Goal: Information Seeking & Learning: Learn about a topic

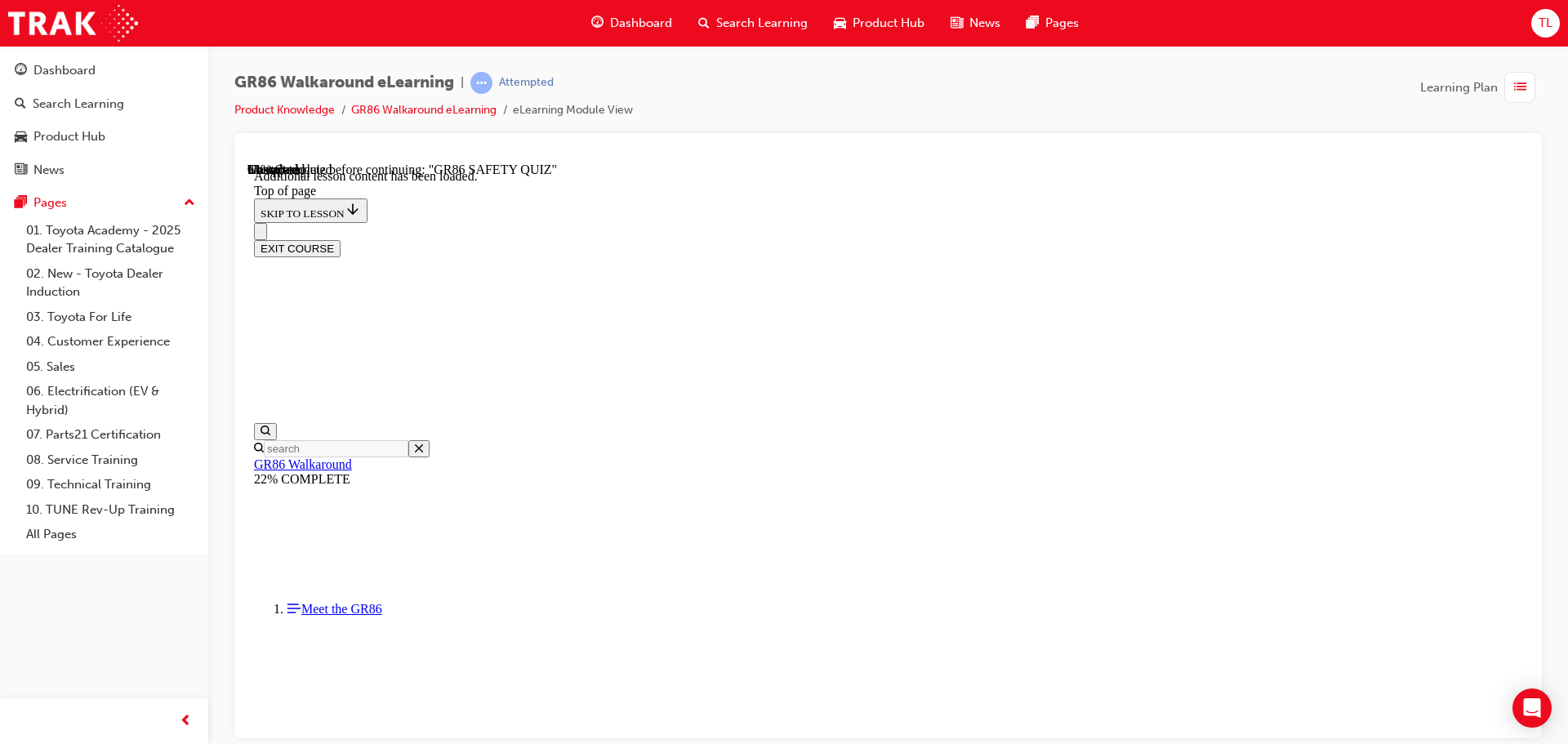
scroll to position [3287, 0]
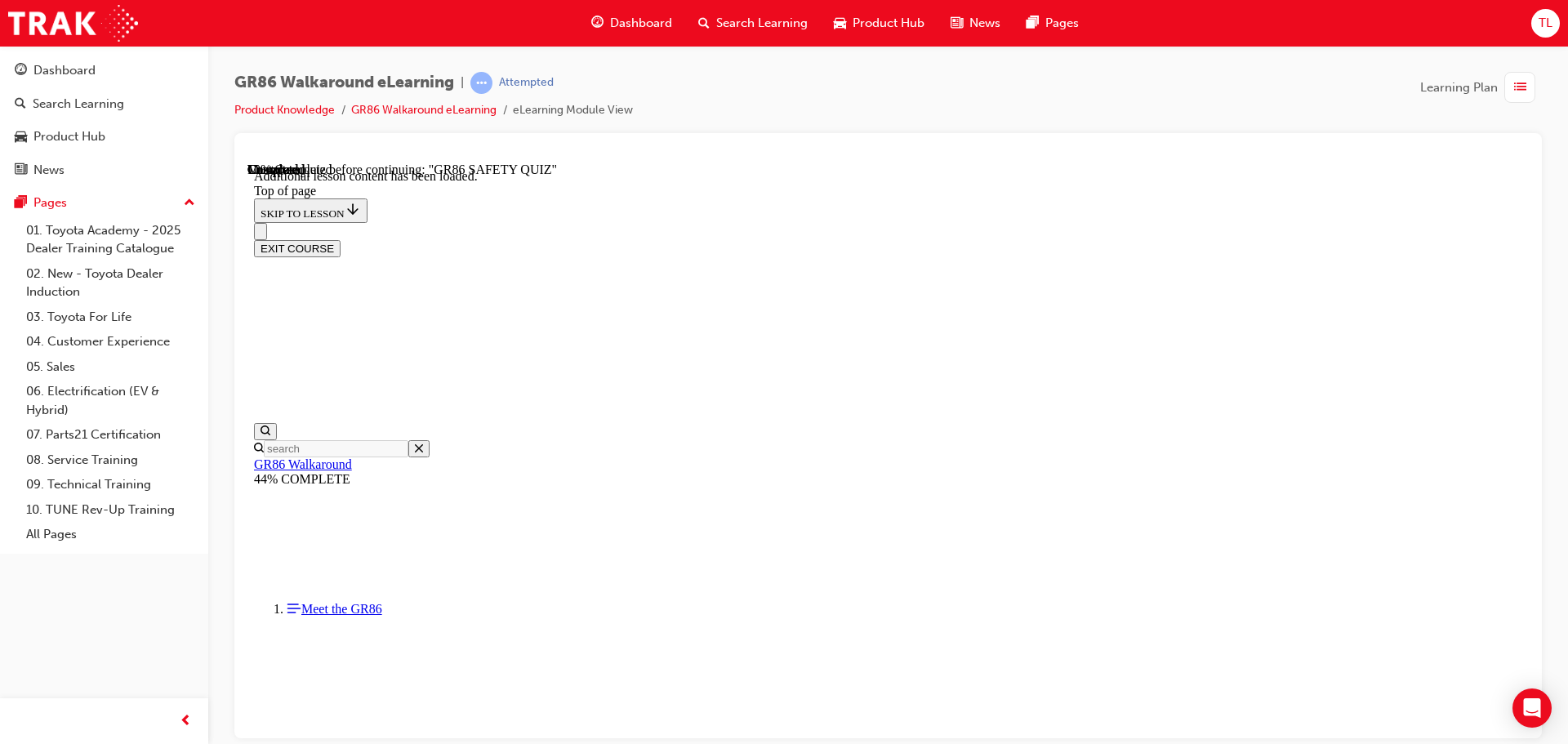
scroll to position [133, 0]
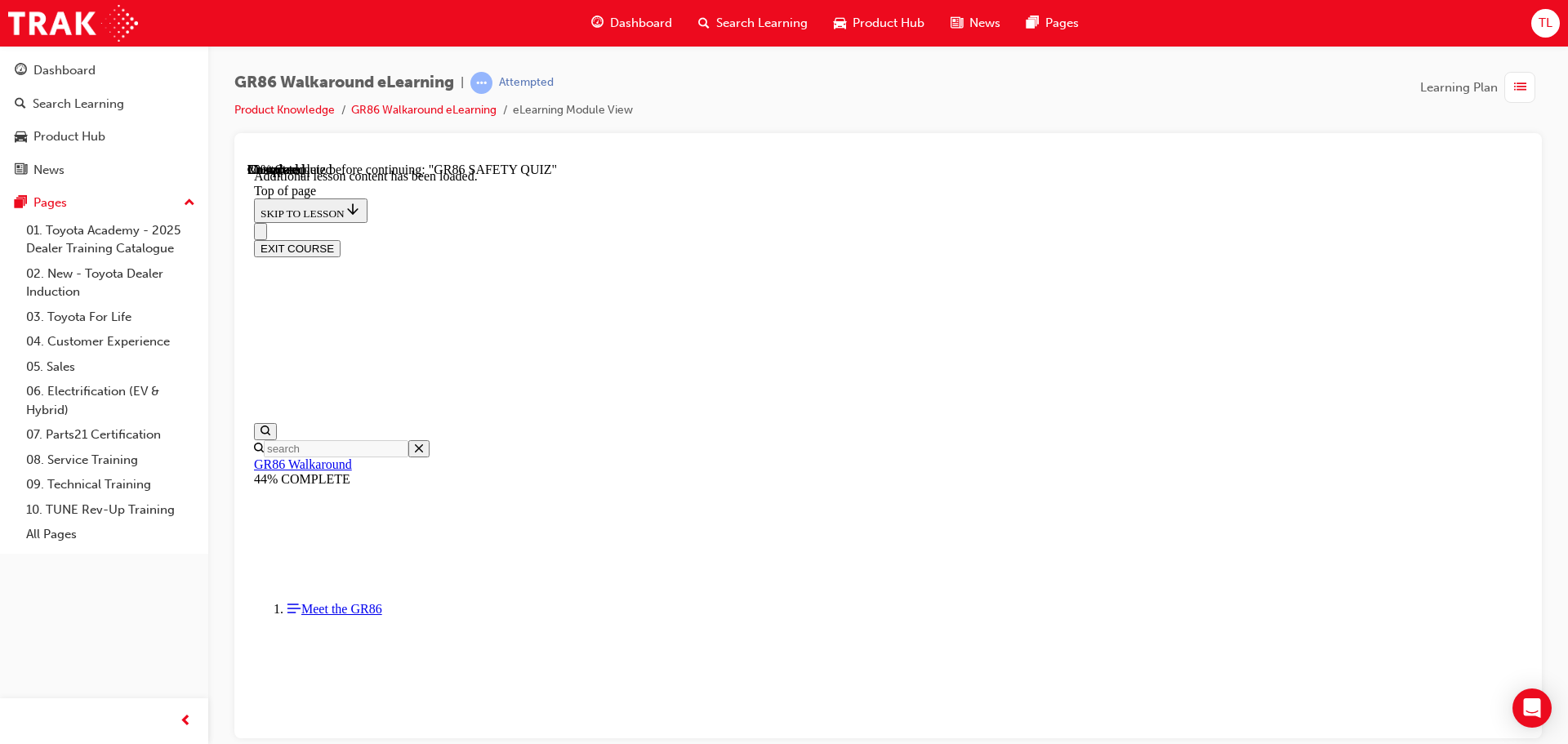
scroll to position [0, 0]
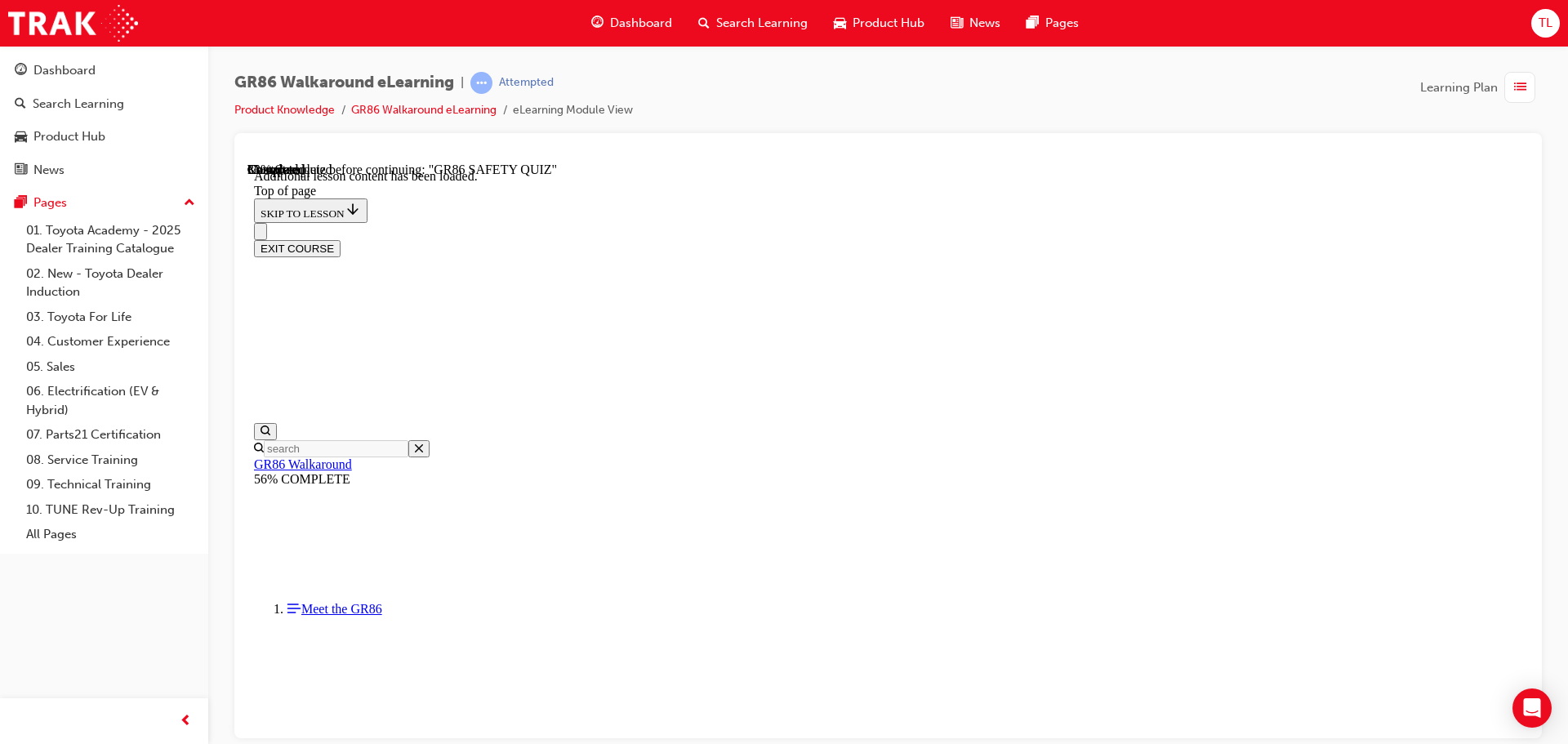
scroll to position [268, 0]
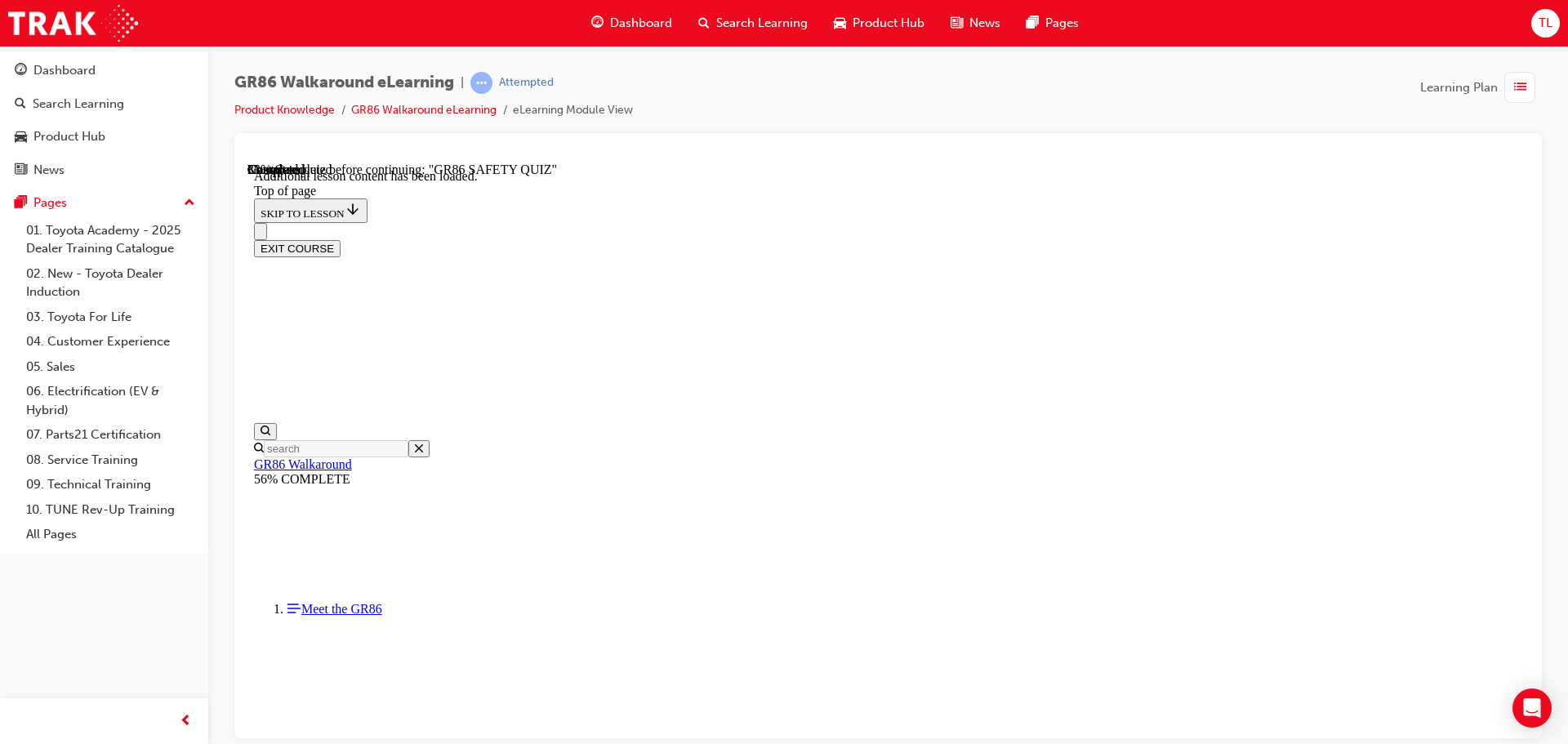
scroll to position [16, 0]
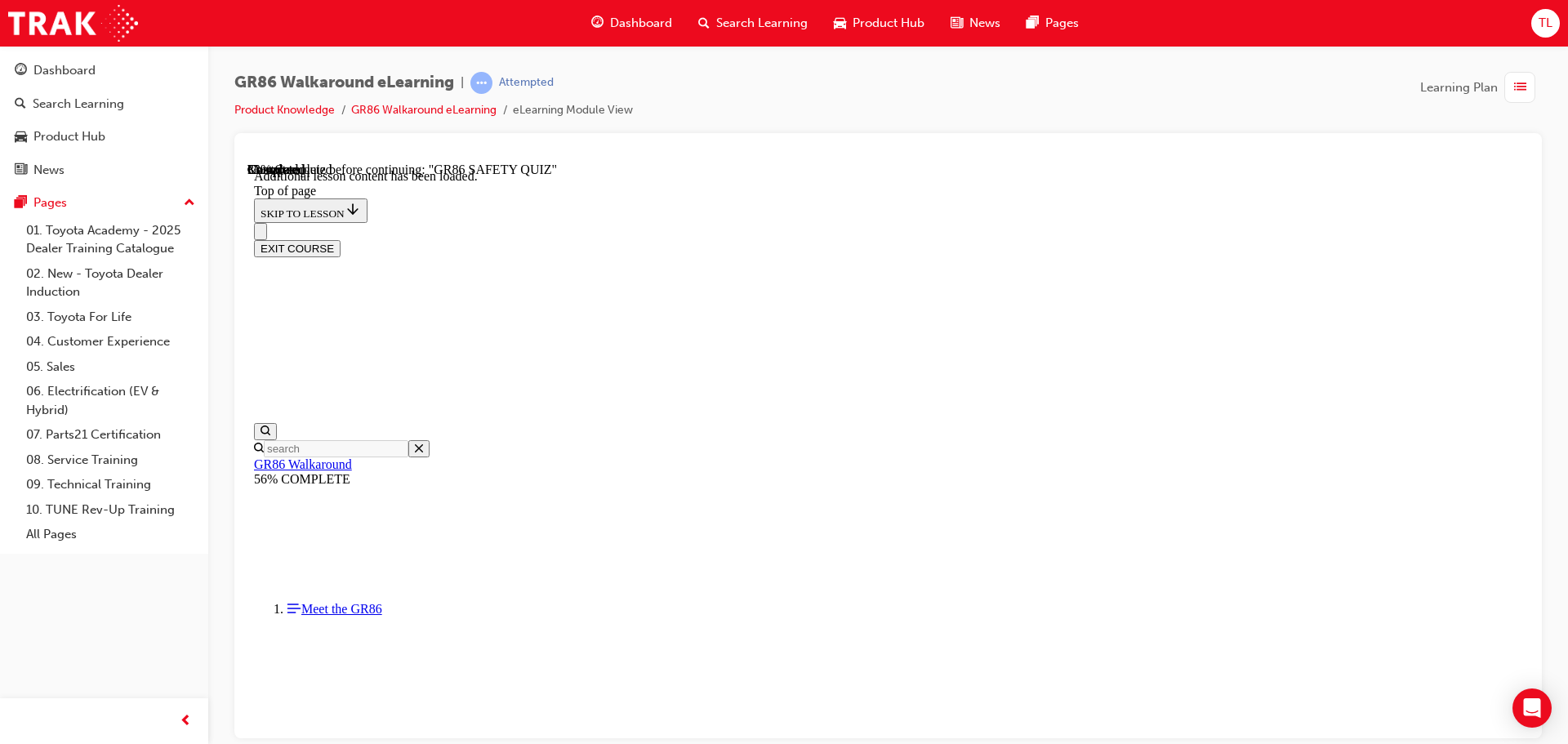
scroll to position [416, 0]
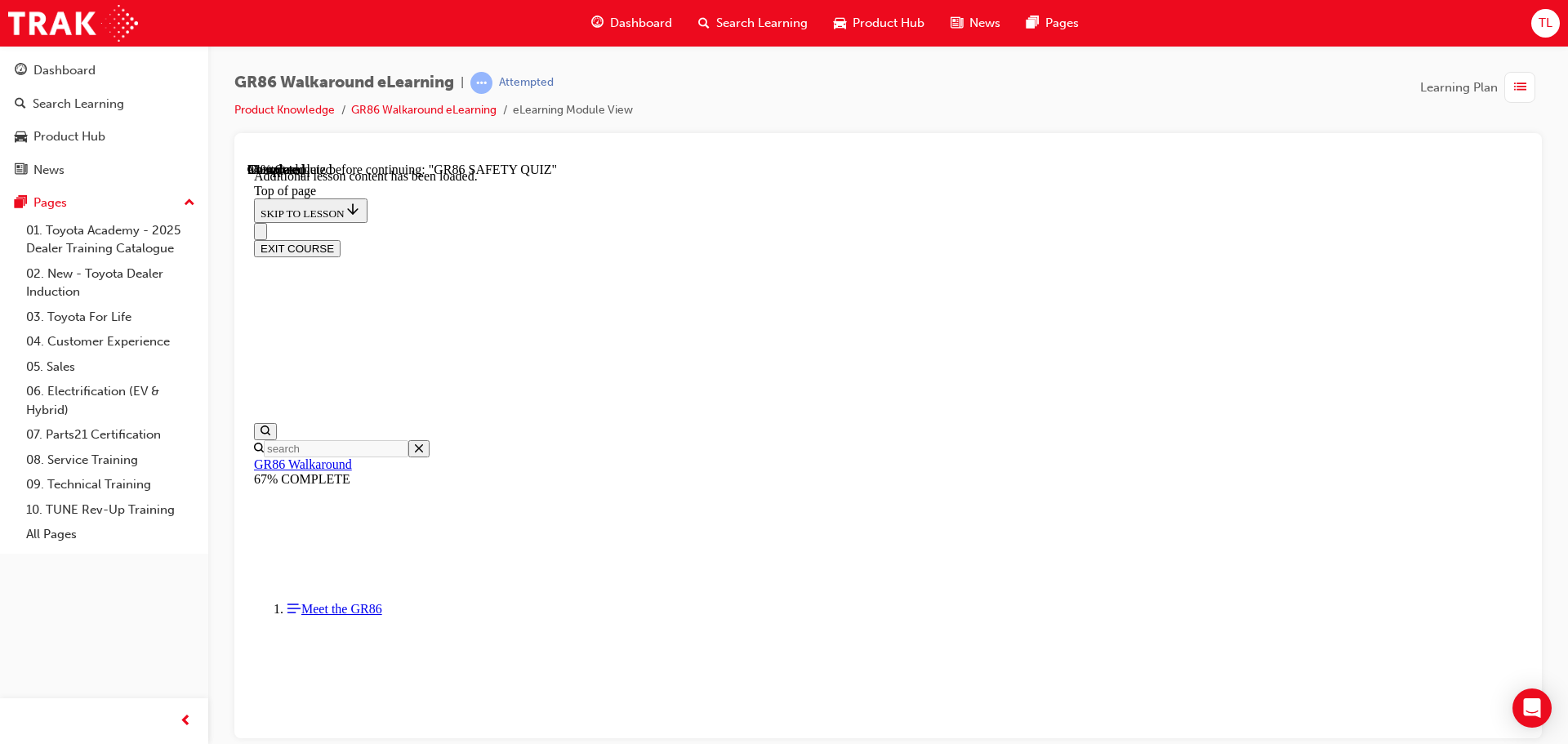
scroll to position [3572, 0]
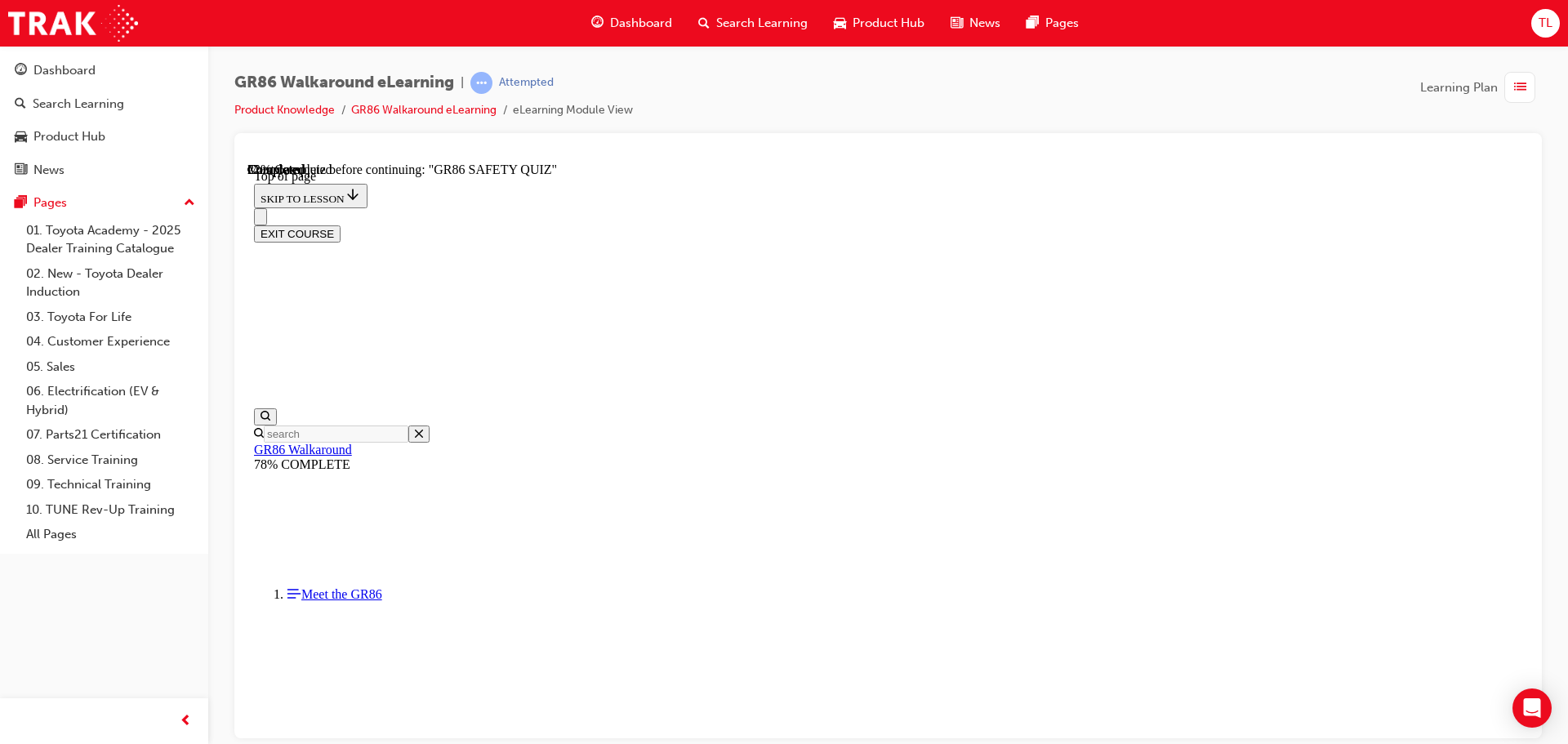
scroll to position [540, 0]
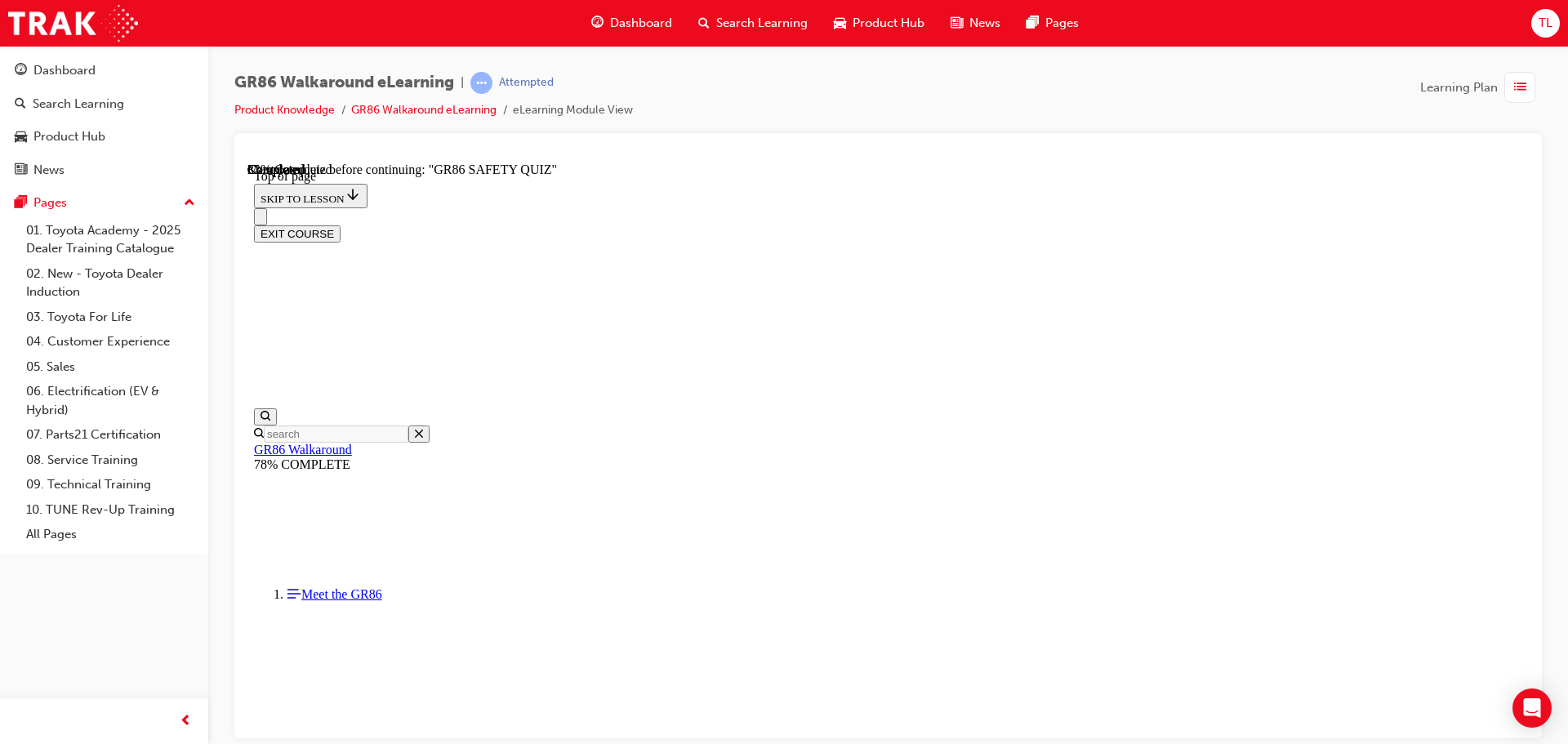
scroll to position [49, 0]
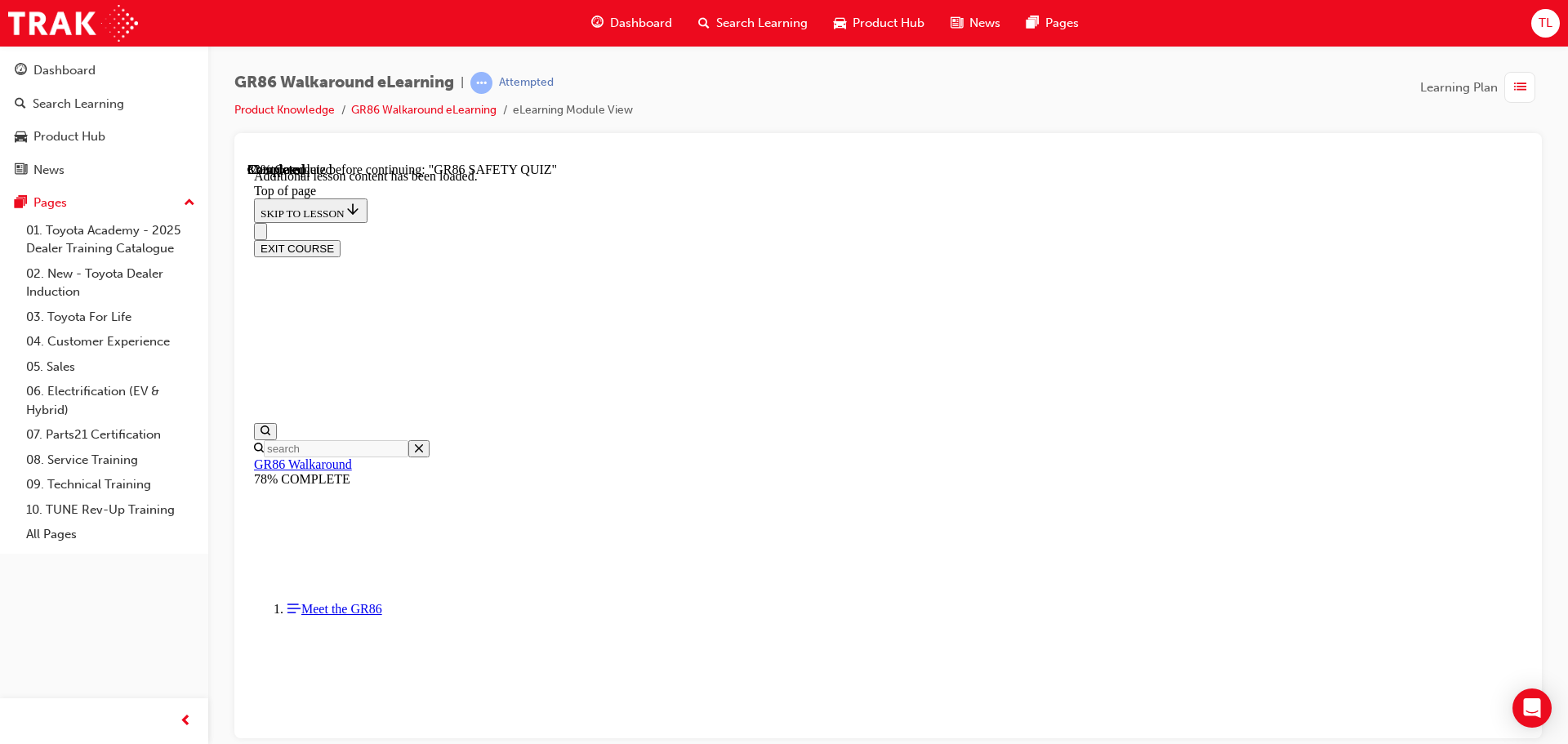
scroll to position [3241, 0]
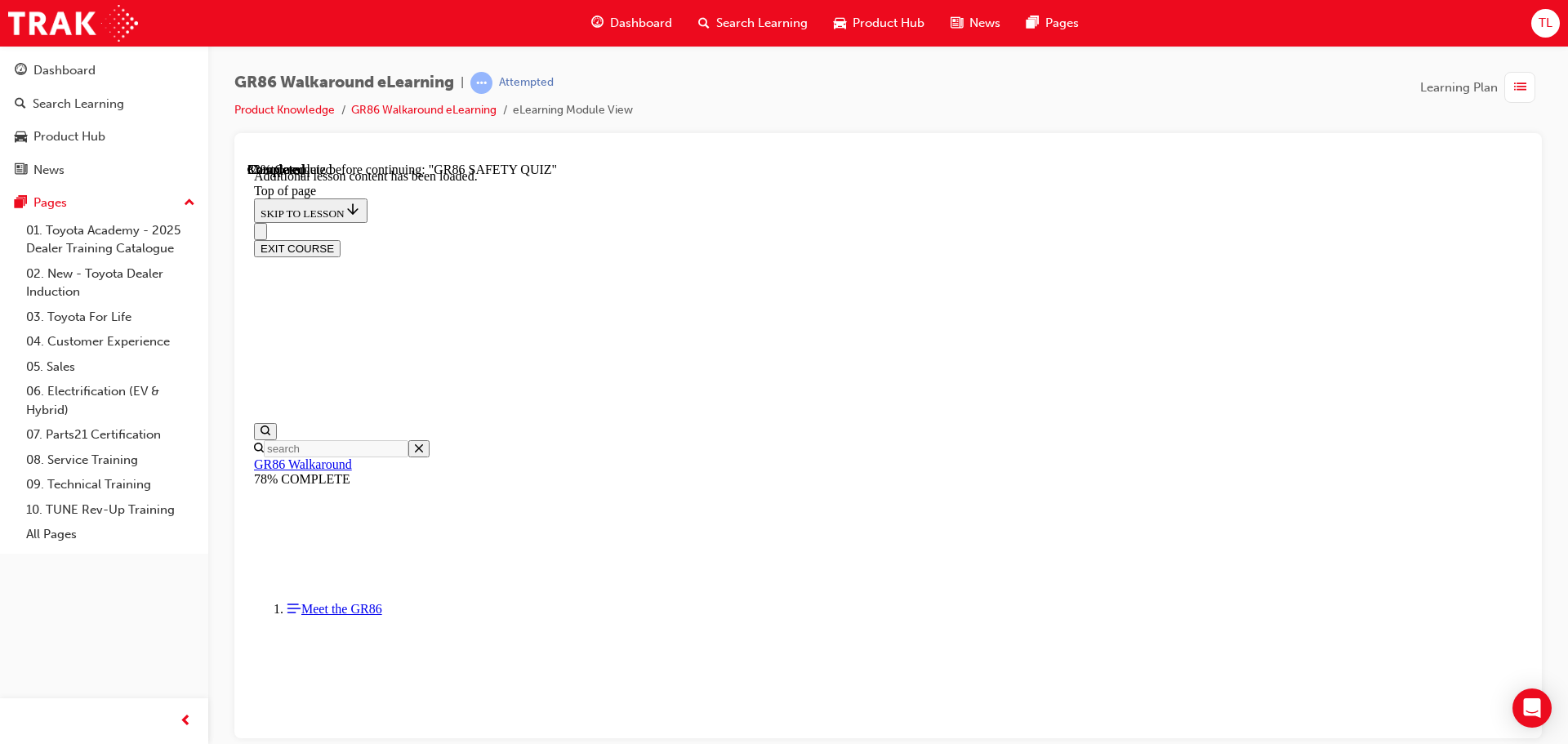
scroll to position [2371, 0]
click at [1001, 449] on div "GR86 Walkaround eLearning | Attempted Product Knowledge GR86 Walkaround eLearni…" at bounding box center [784, 372] width 1568 height 744
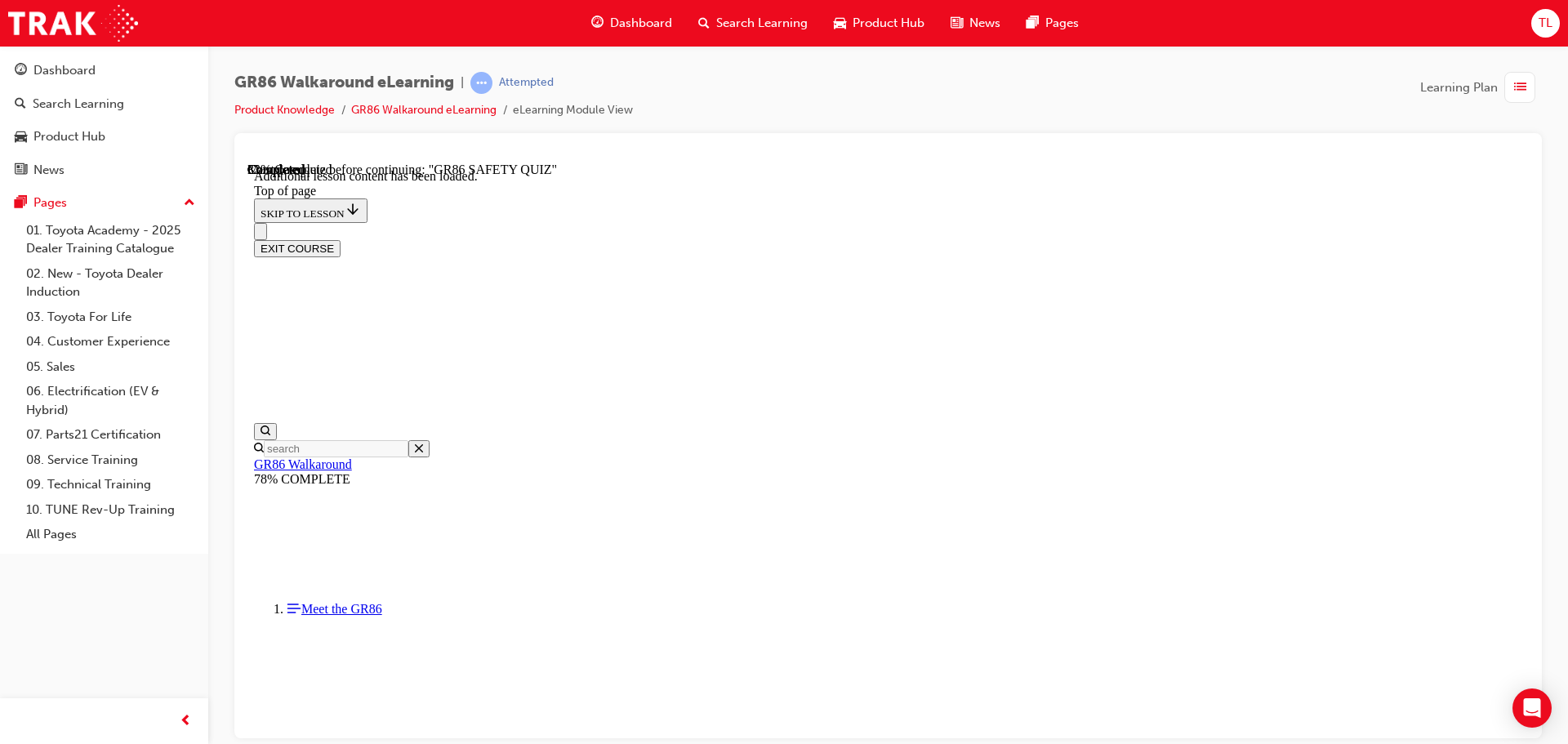
scroll to position [3526, 0]
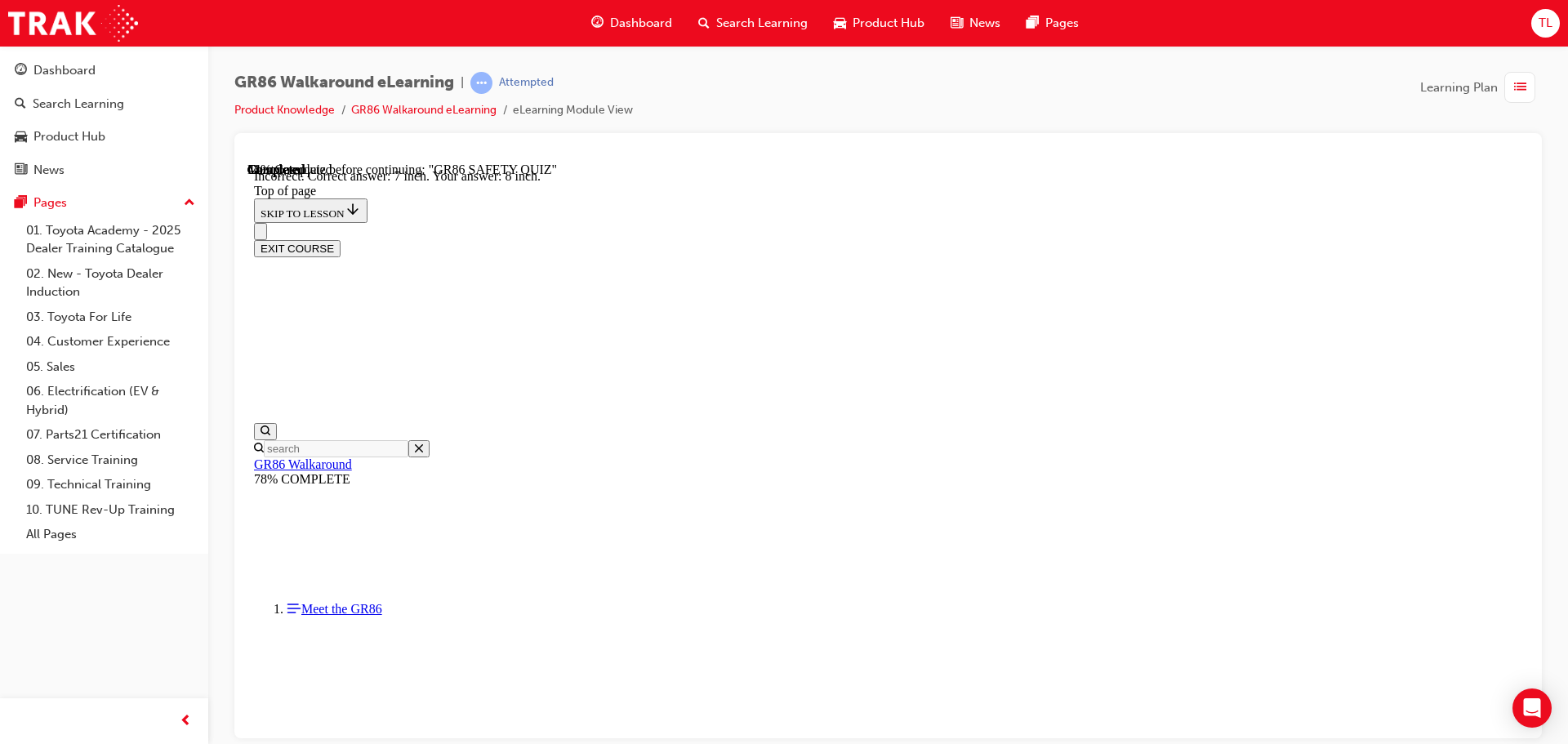
scroll to position [715, 0]
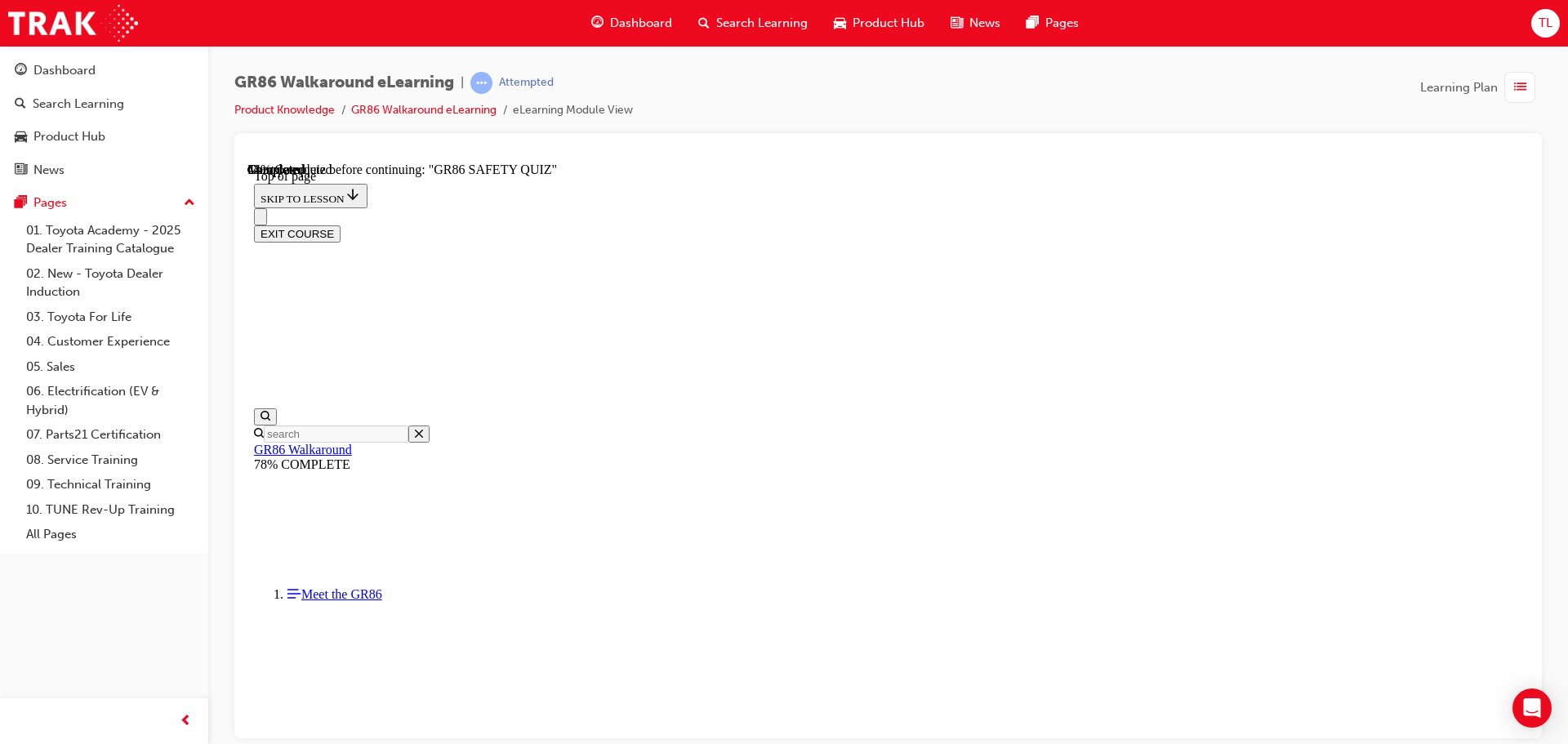
scroll to position [132, 0]
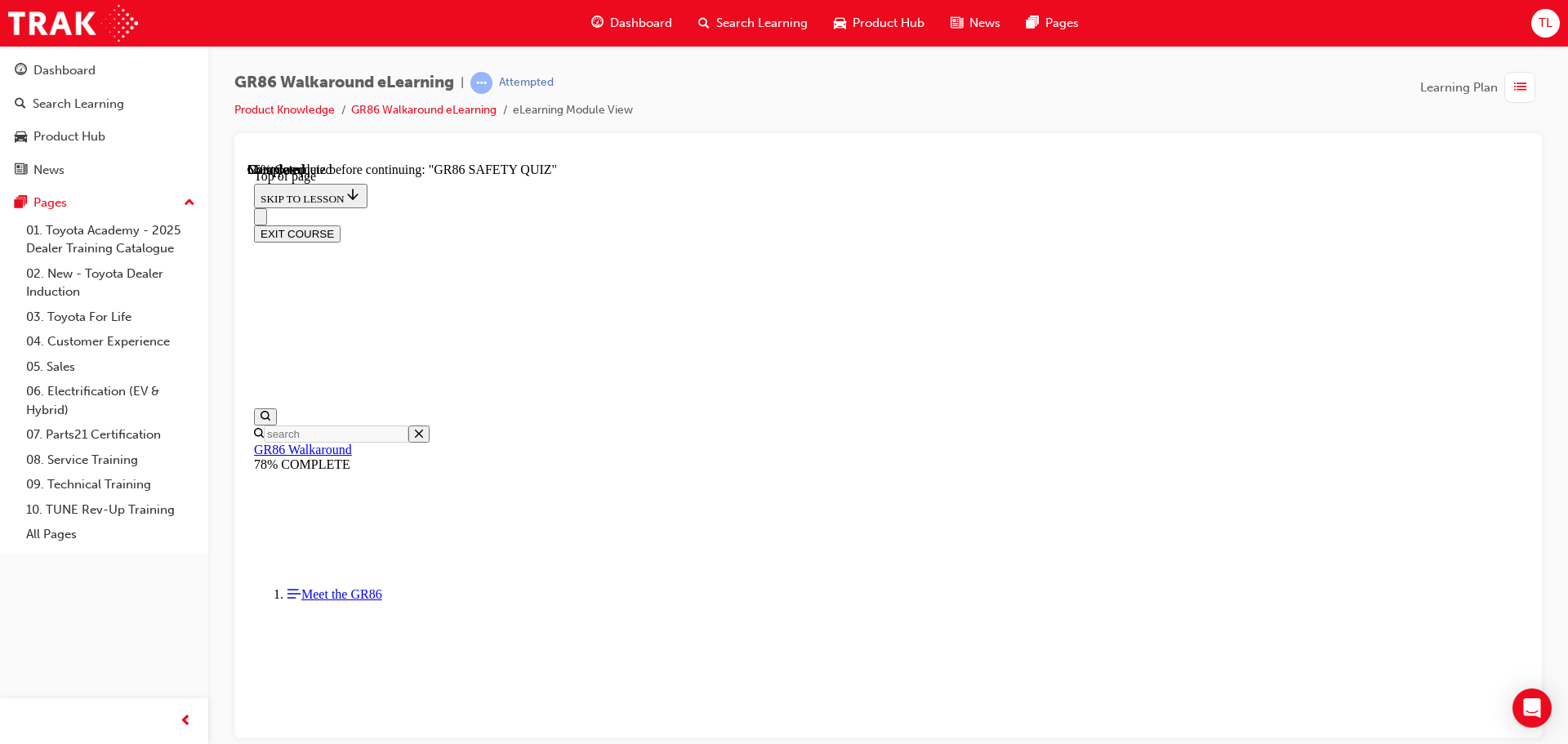
scroll to position [49, 0]
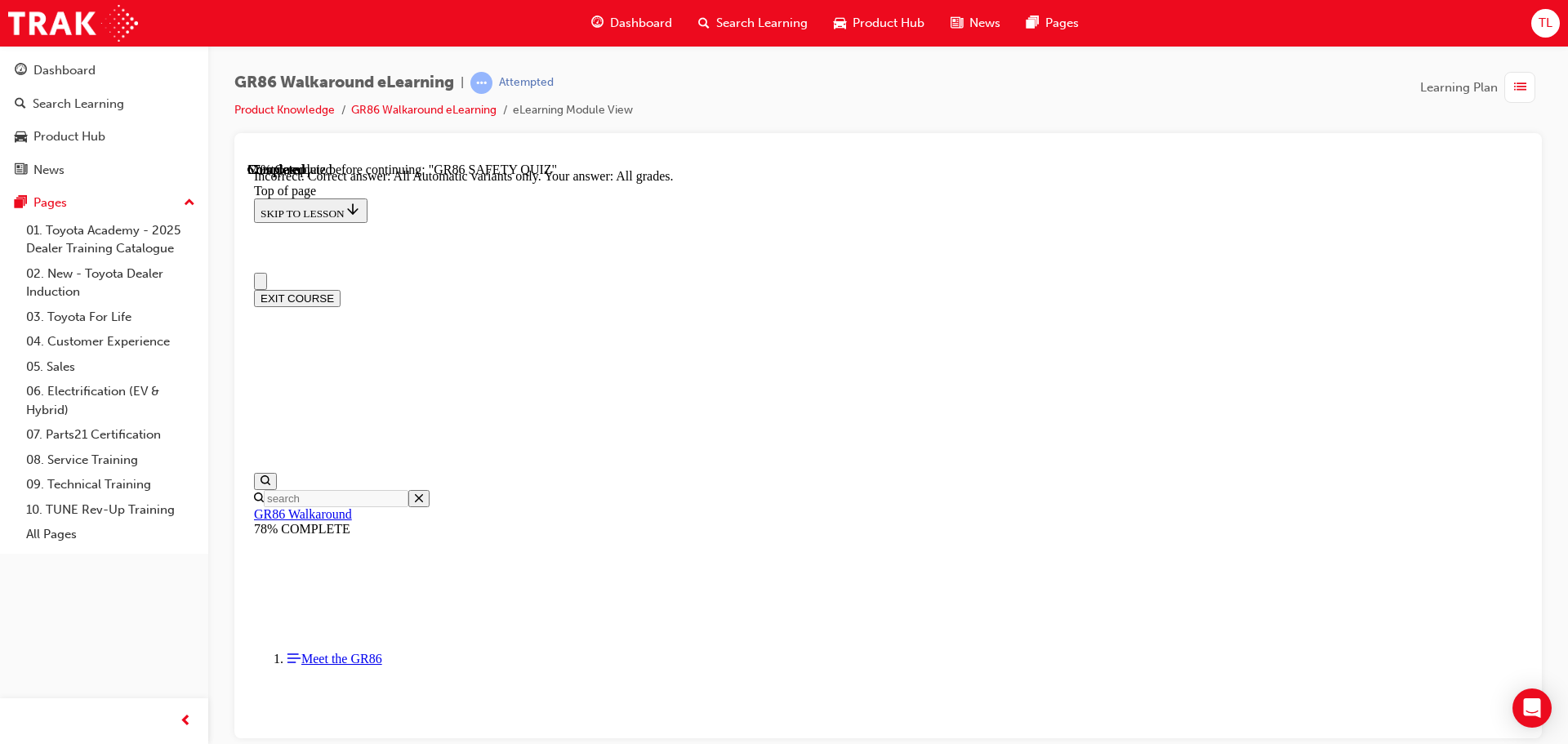
scroll to position [0, 0]
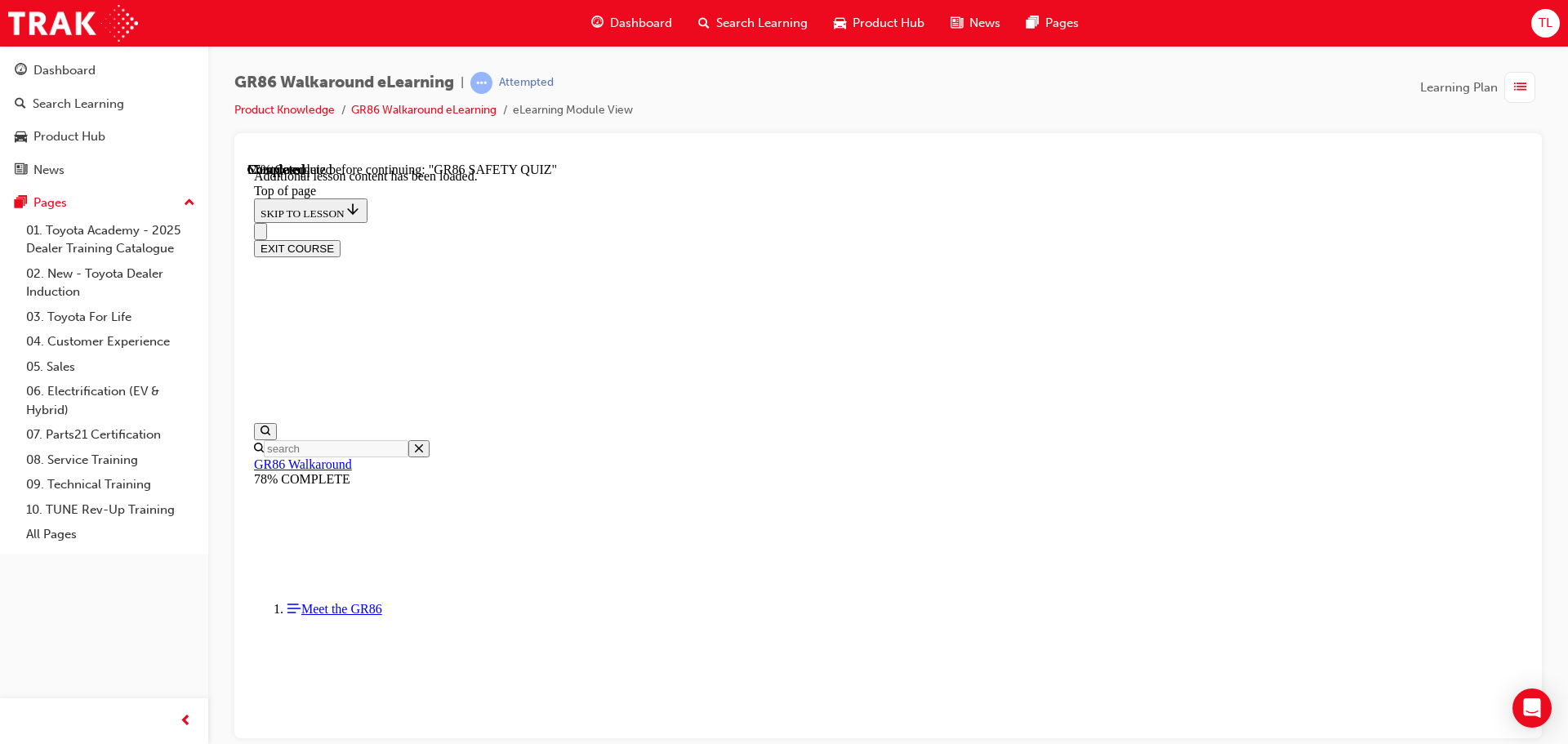
scroll to position [753, 0]
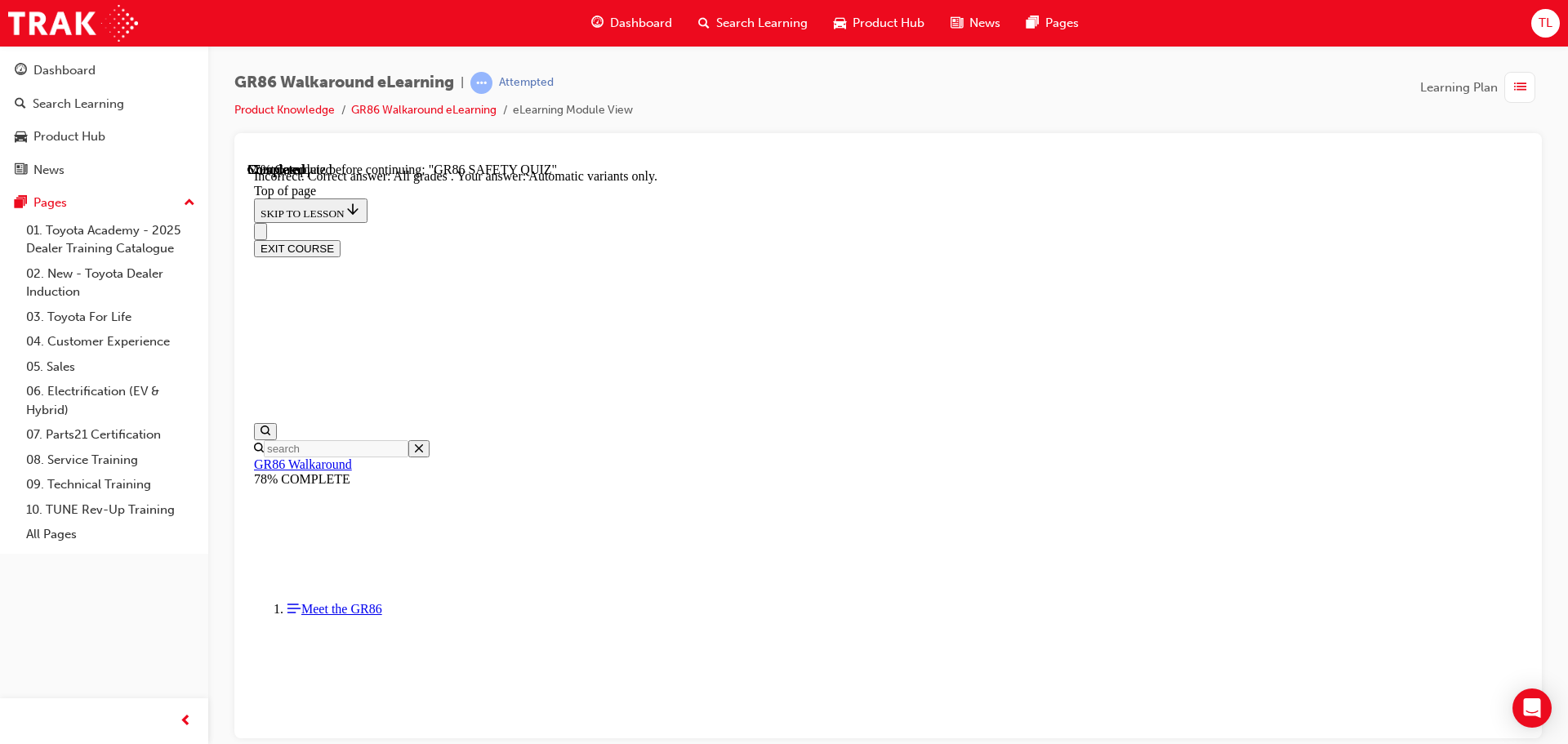
scroll to position [392, 0]
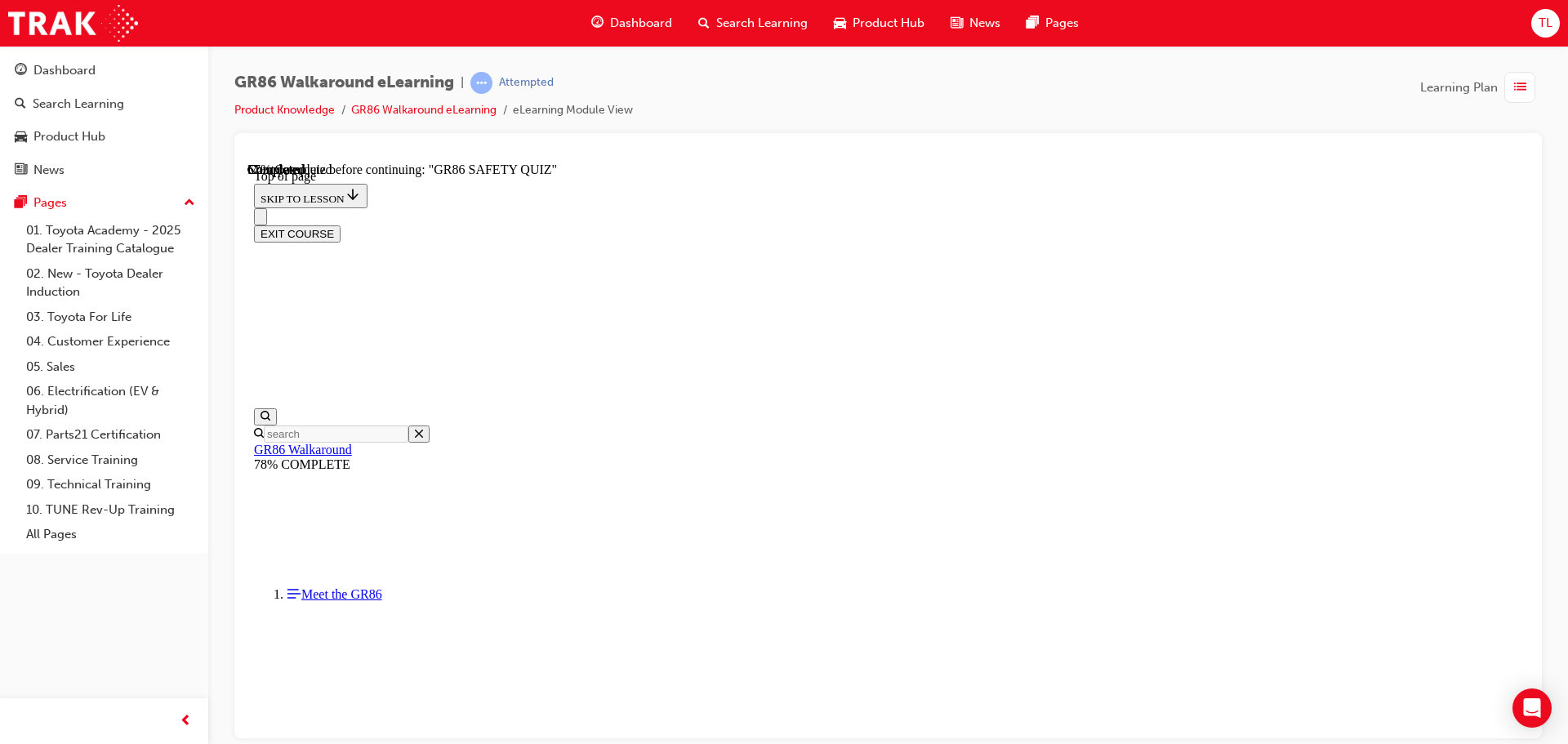
scroll to position [295, 0]
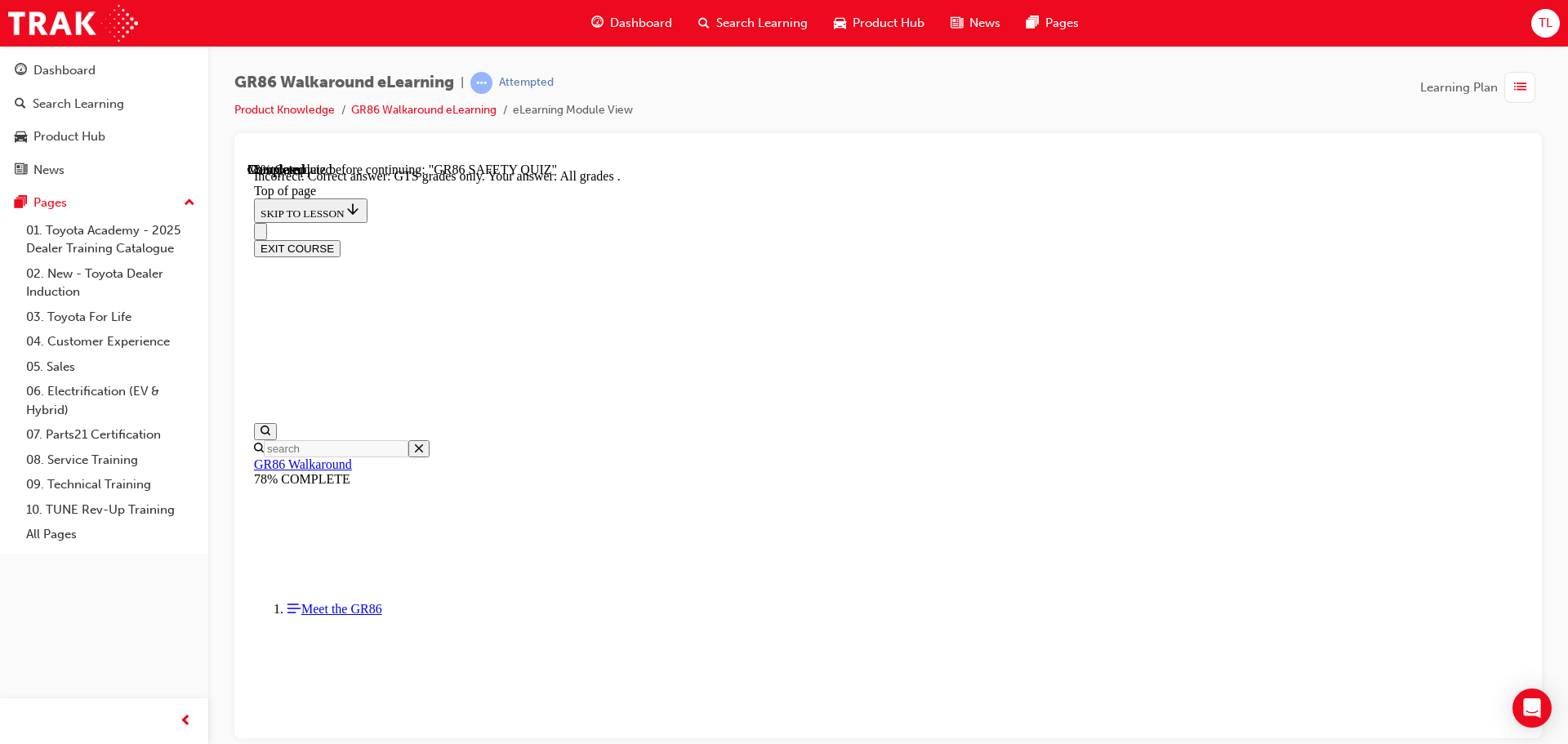
scroll to position [421, 0]
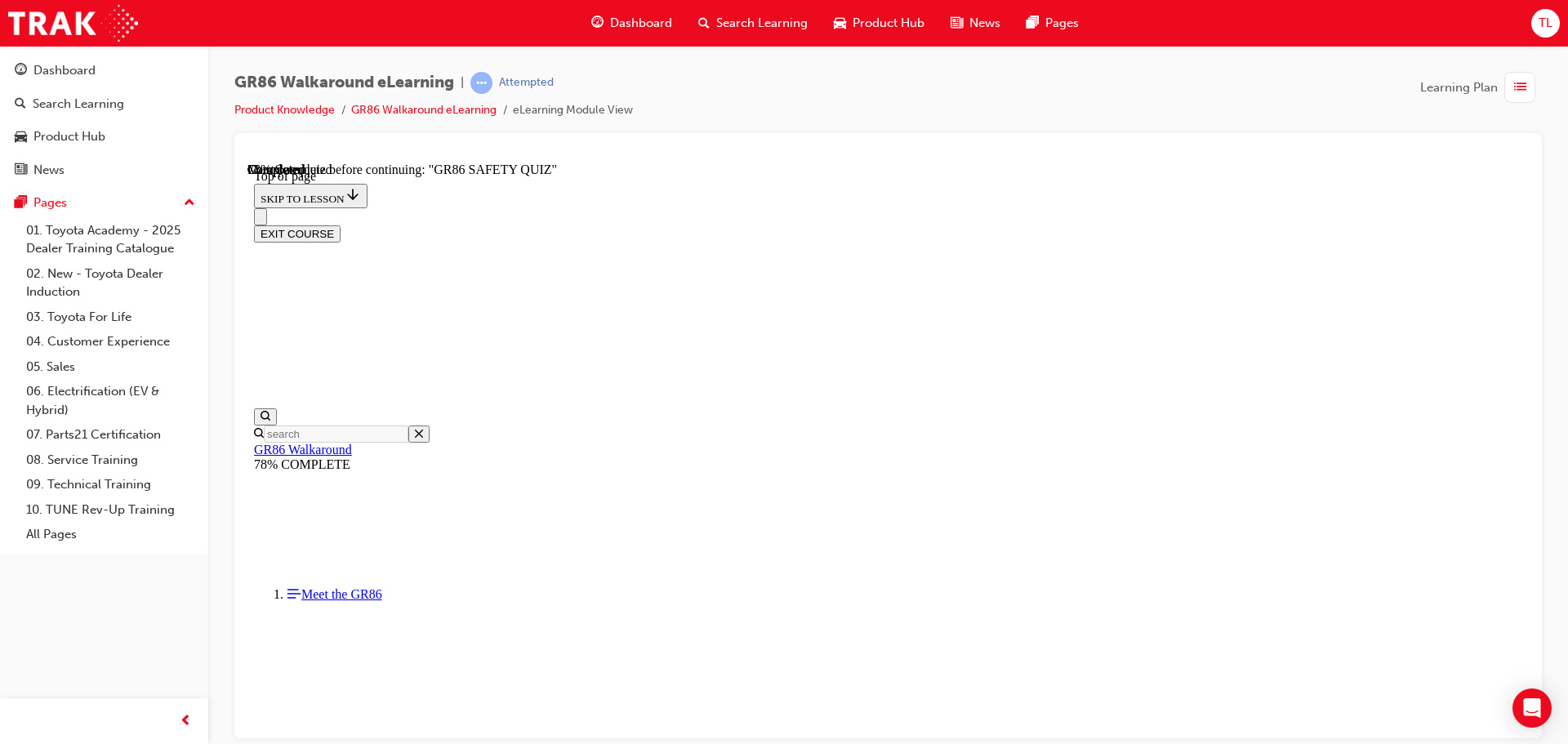
scroll to position [213, 0]
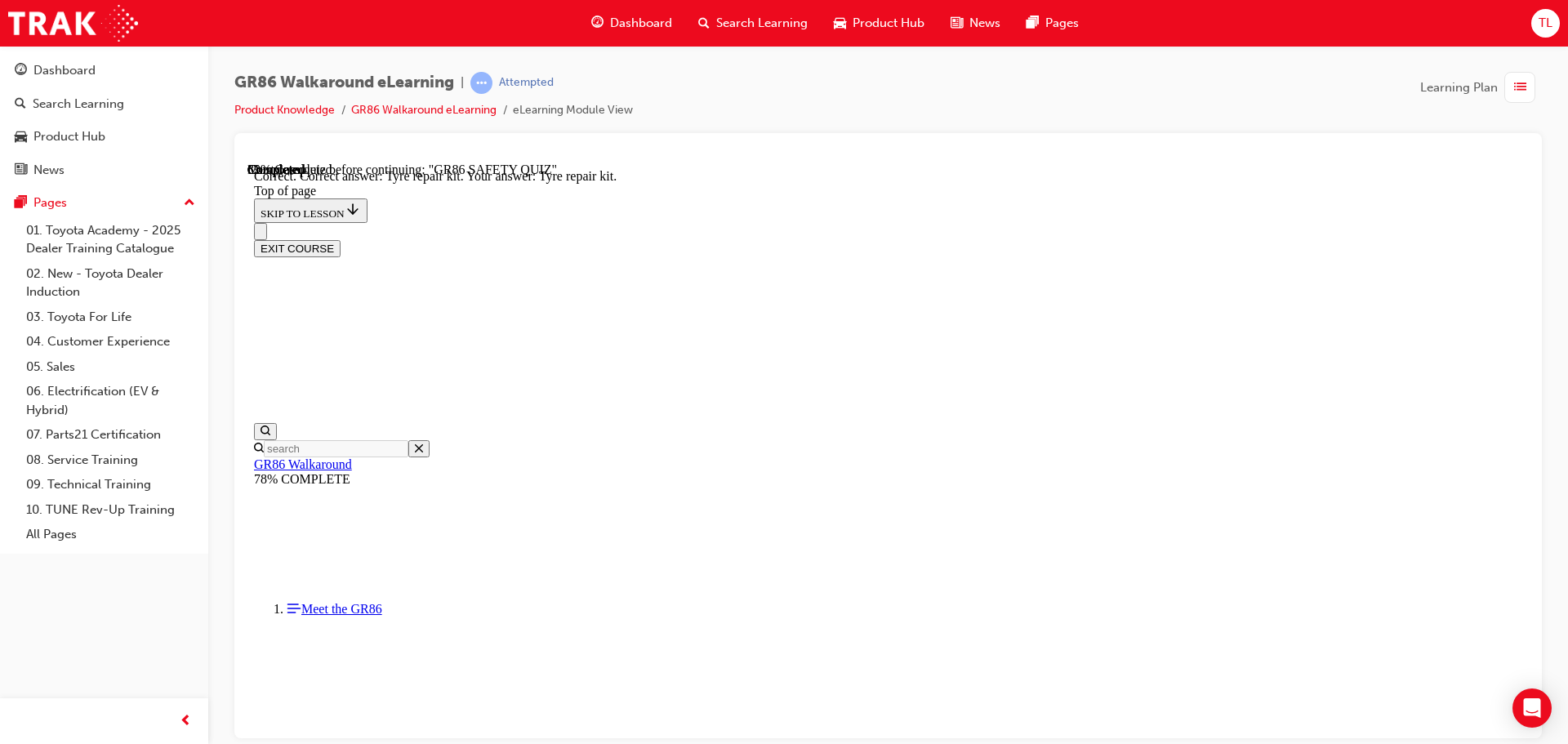
scroll to position [338, 0]
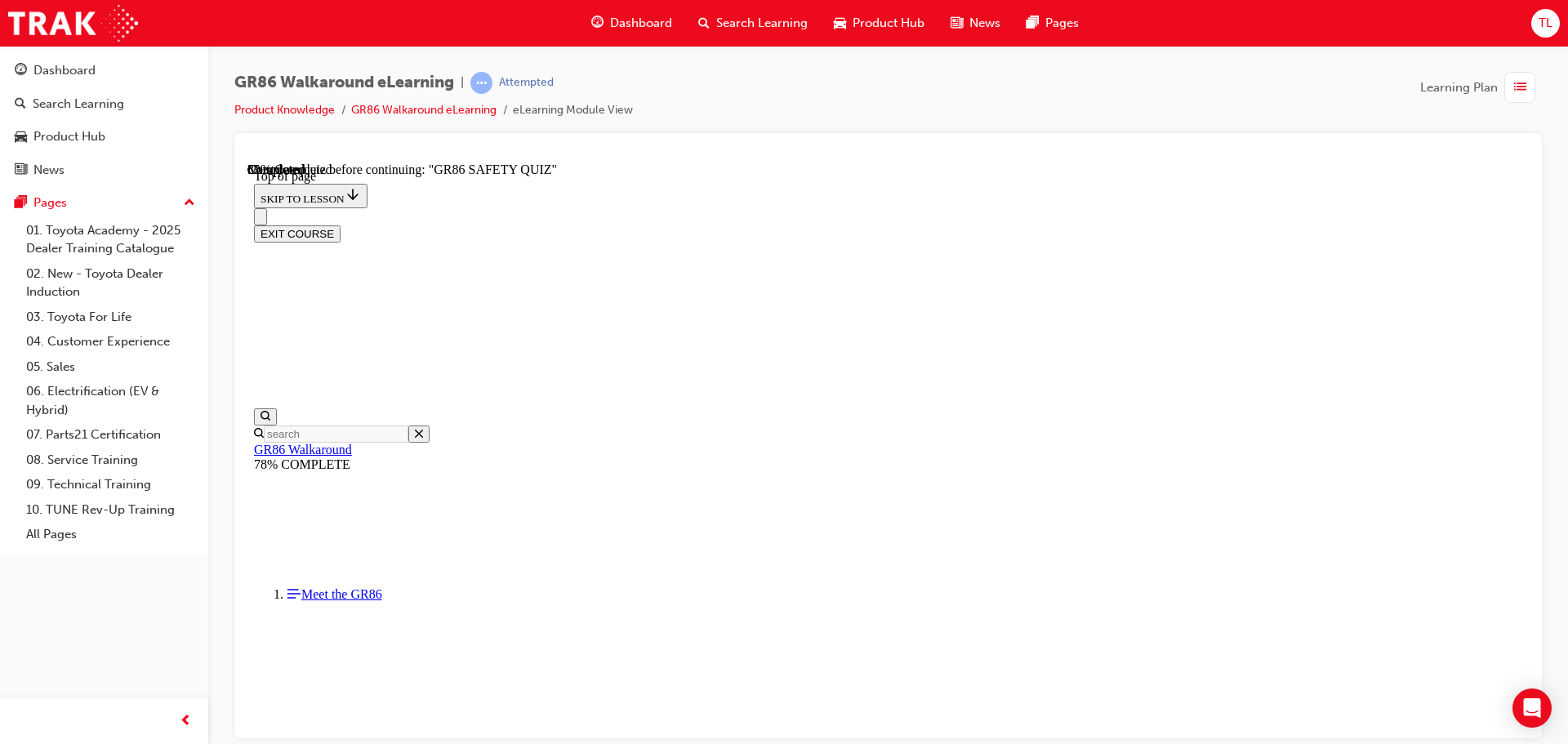
scroll to position [213, 0]
drag, startPoint x: 810, startPoint y: 381, endPoint x: 827, endPoint y: 406, distance: 30.2
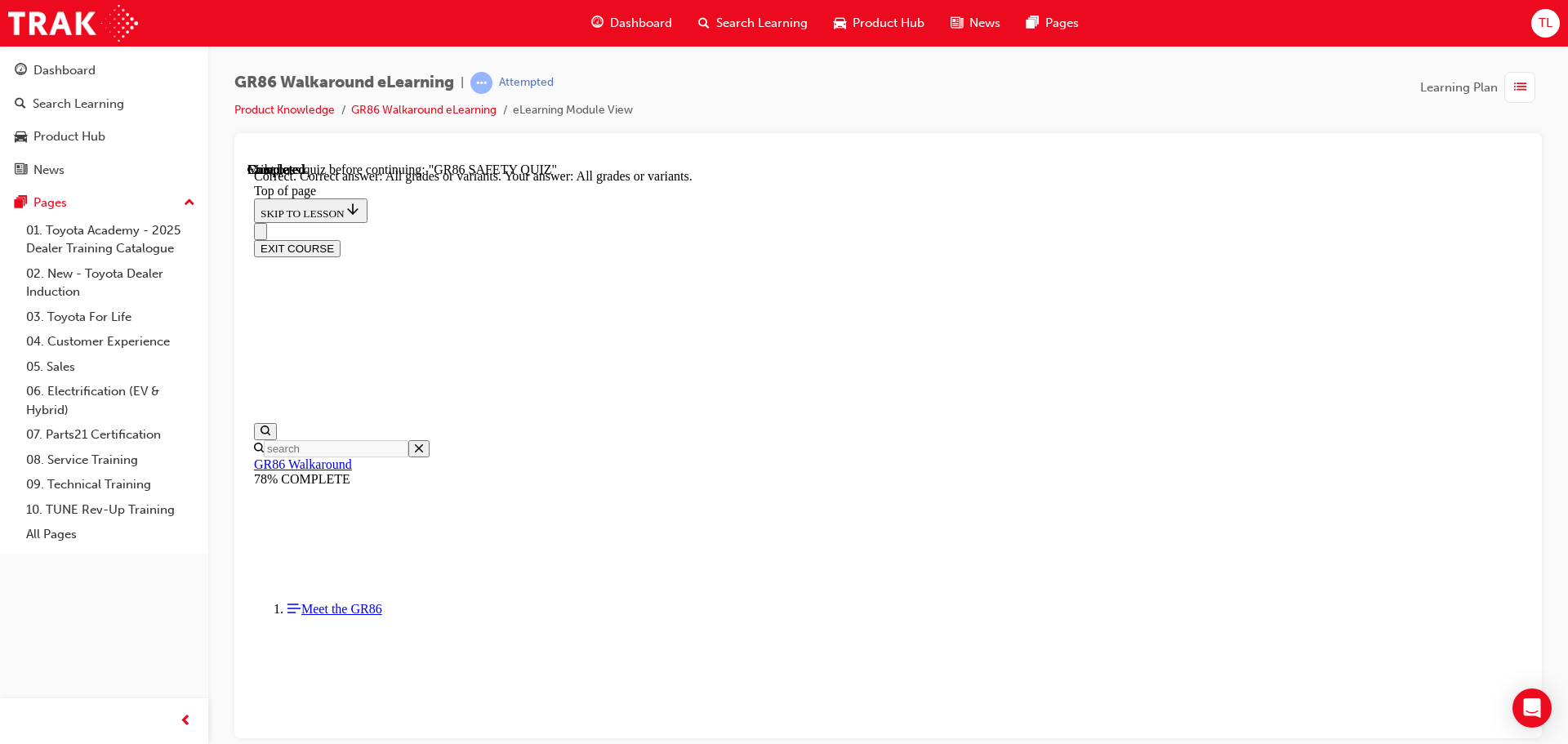
scroll to position [338, 0]
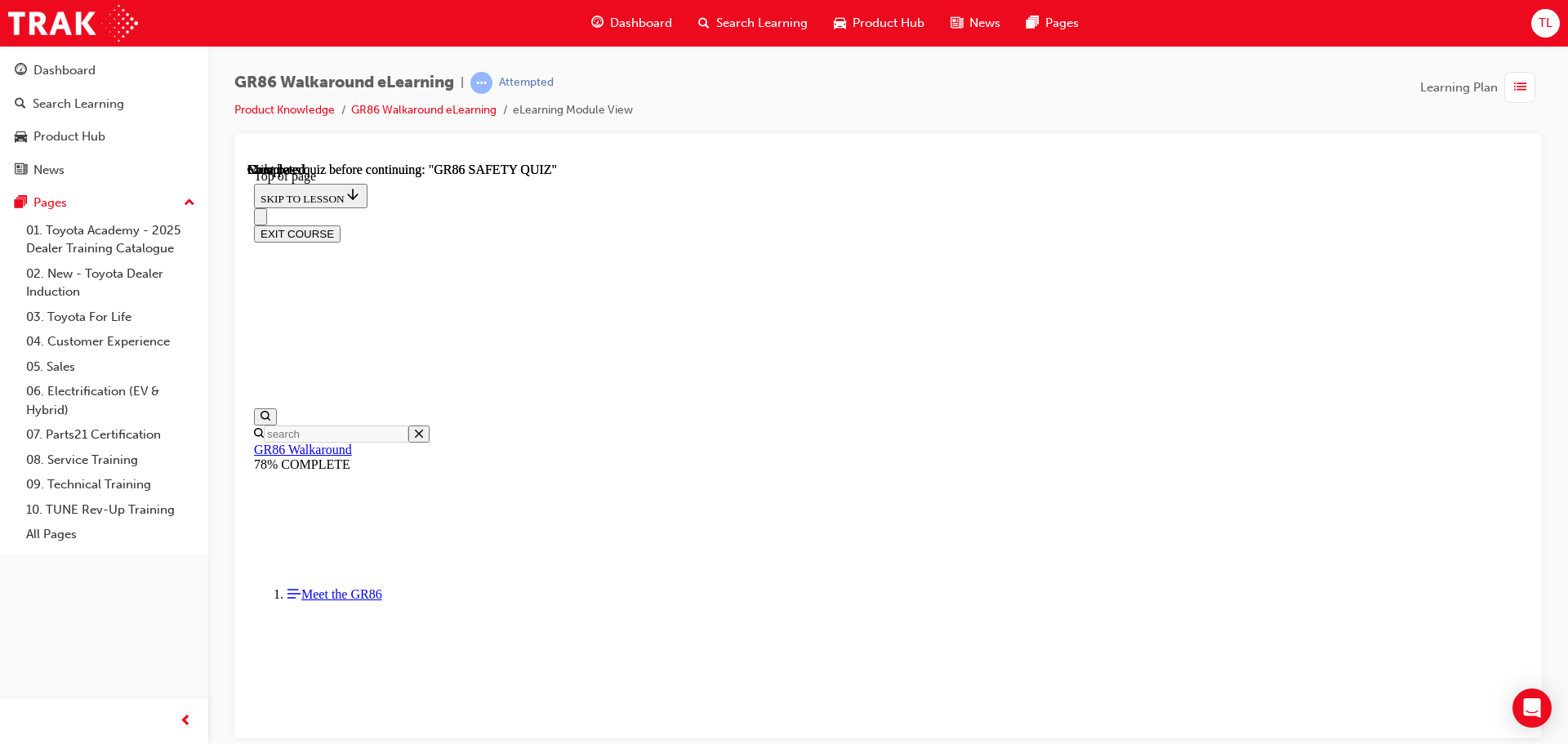
scroll to position [307, 0]
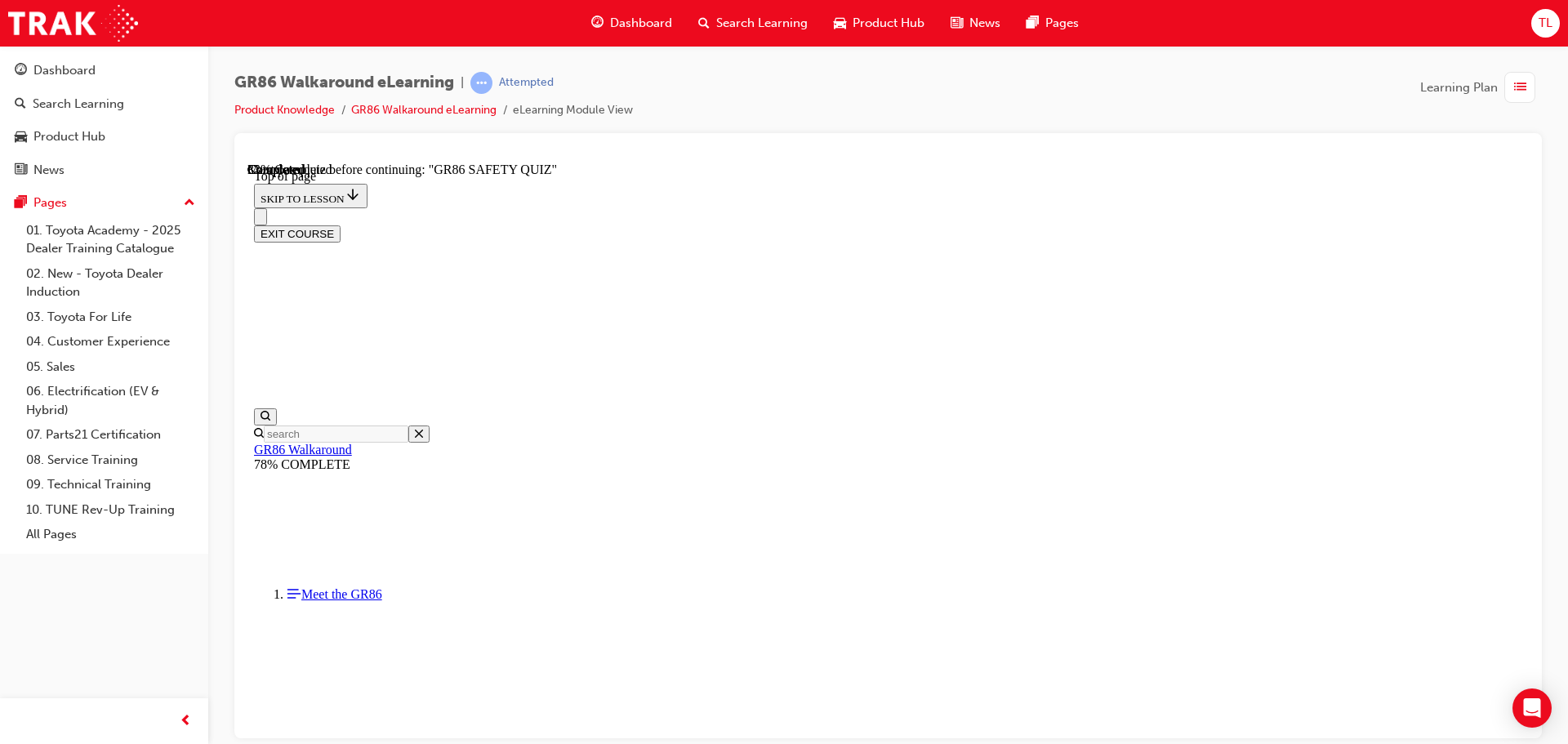
scroll to position [550, 0]
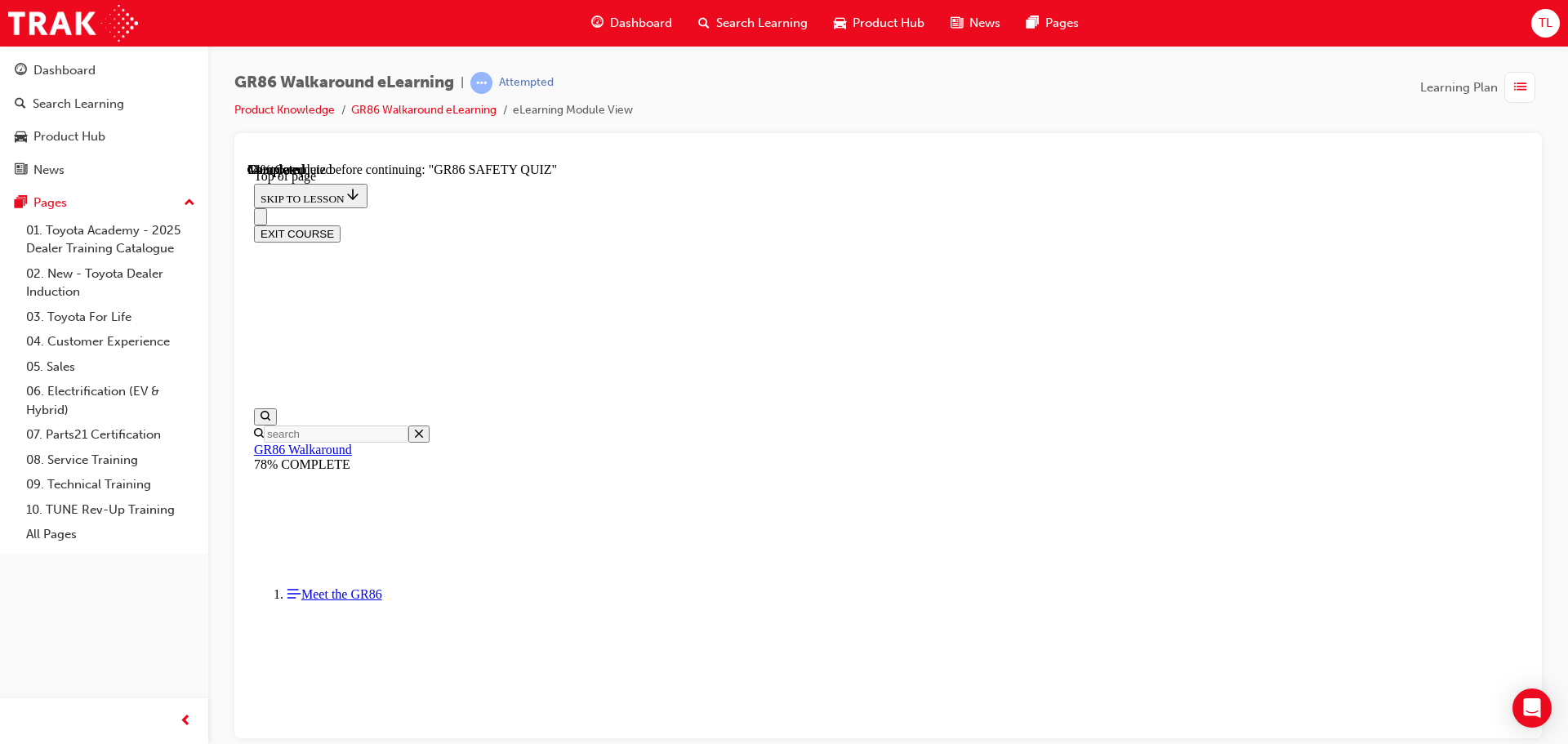
scroll to position [540, 0]
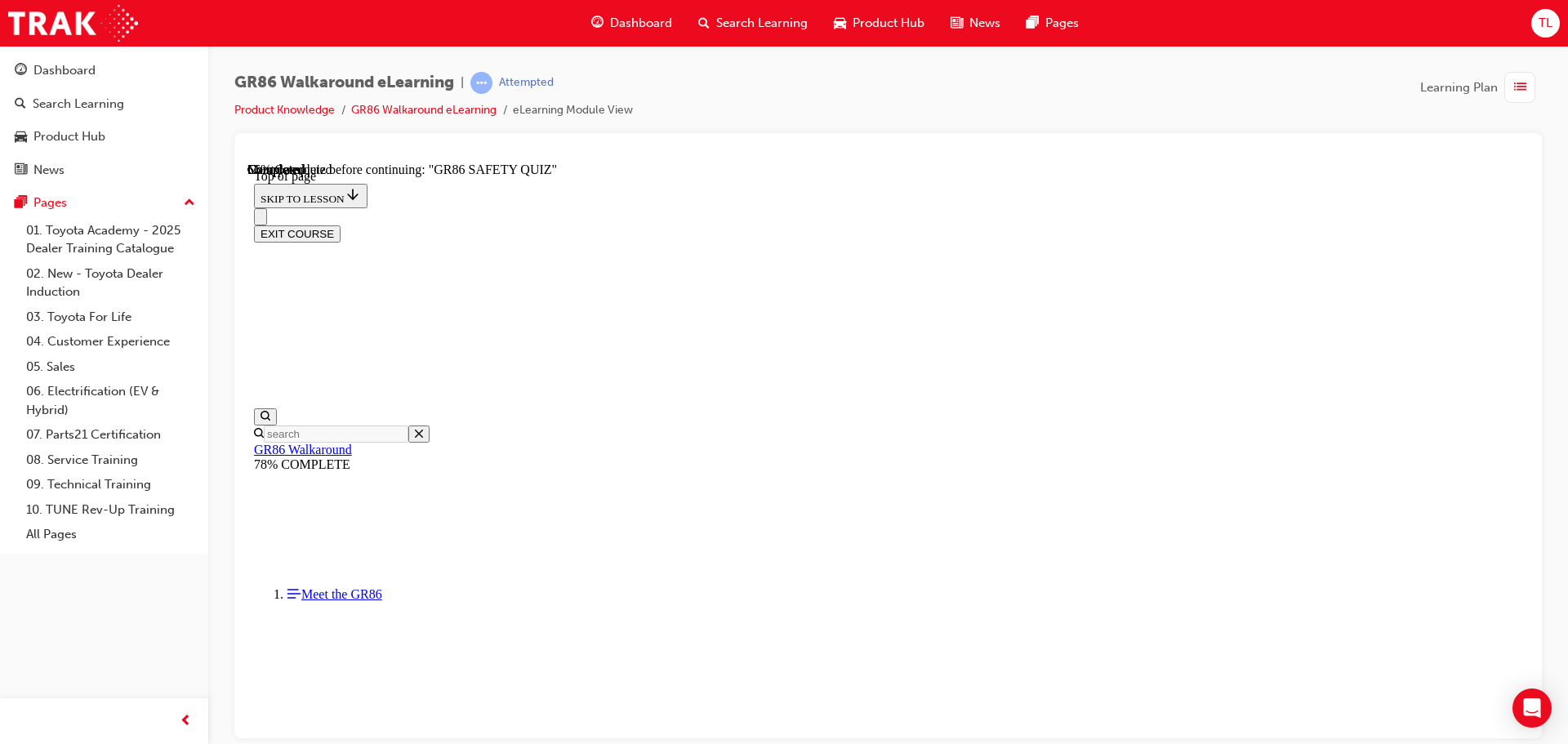
scroll to position [49, 0]
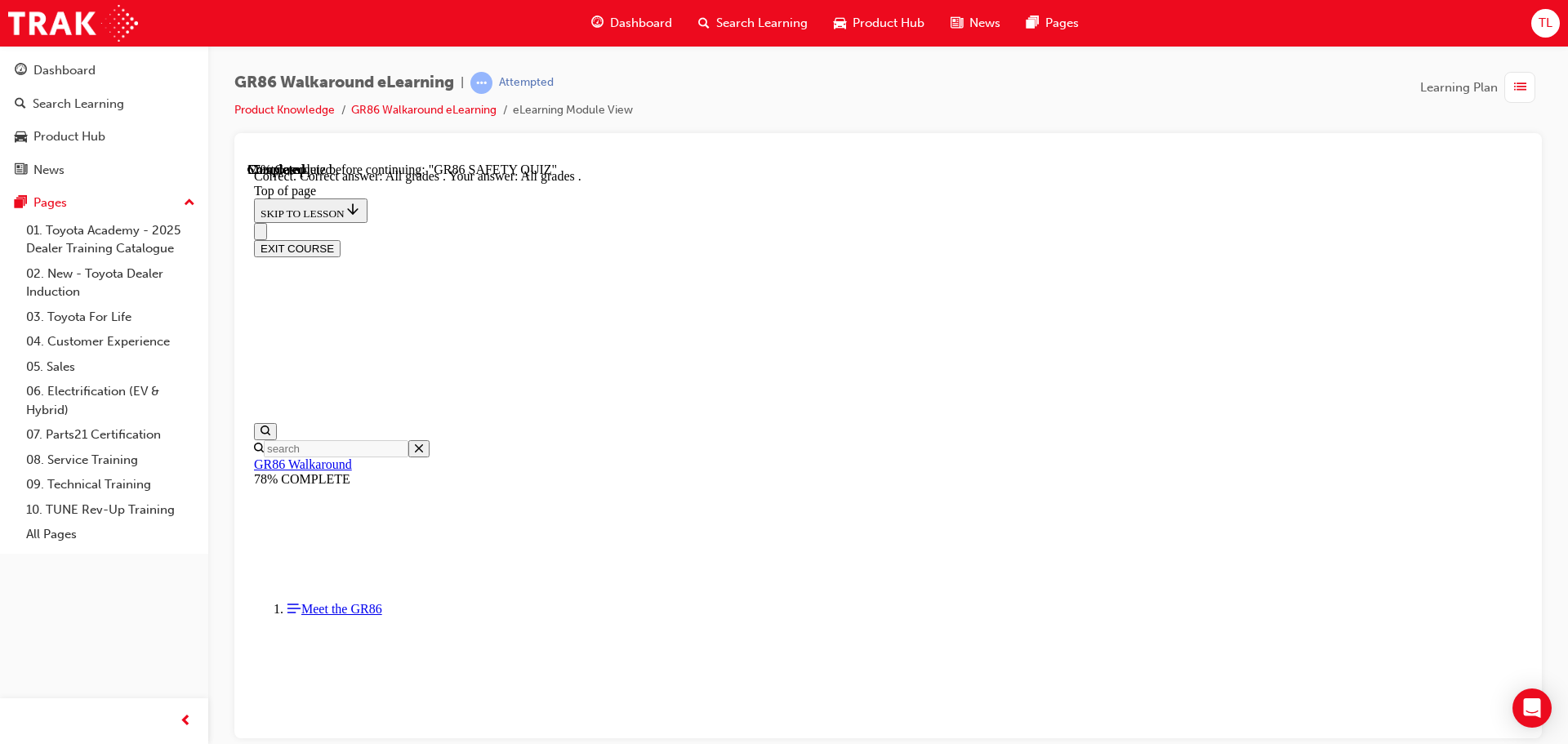
scroll to position [392, 0]
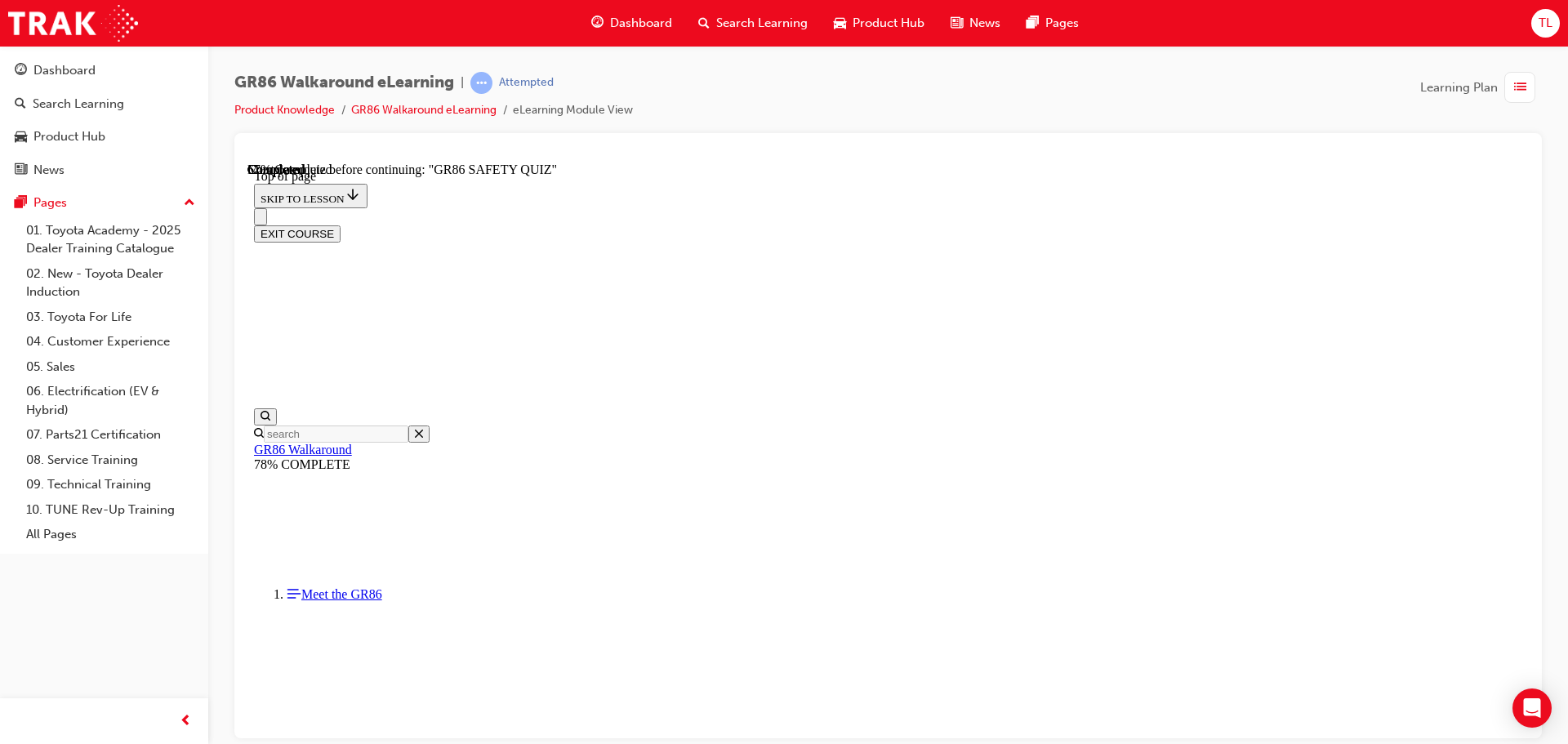
scroll to position [270, 0]
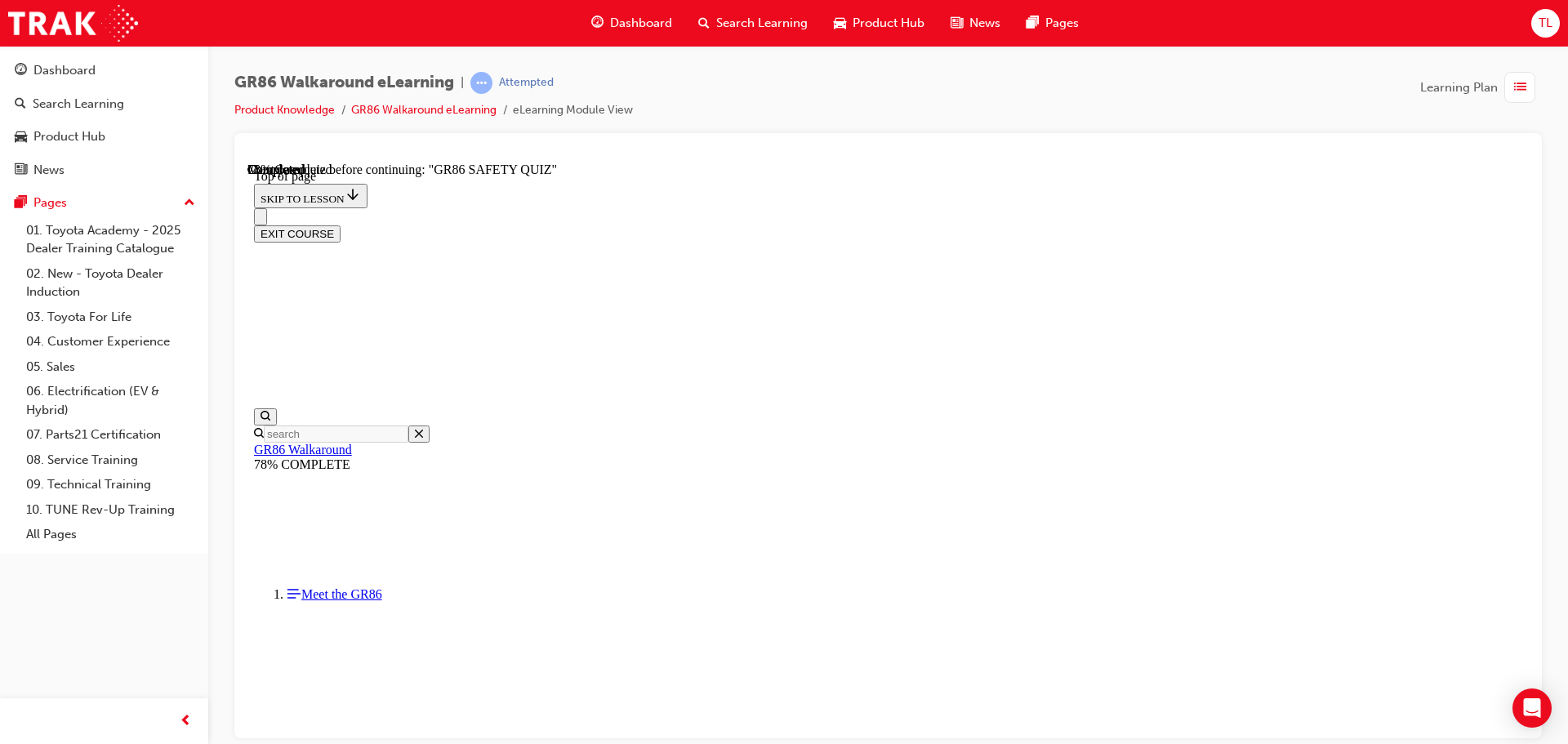
scroll to position [621, 0]
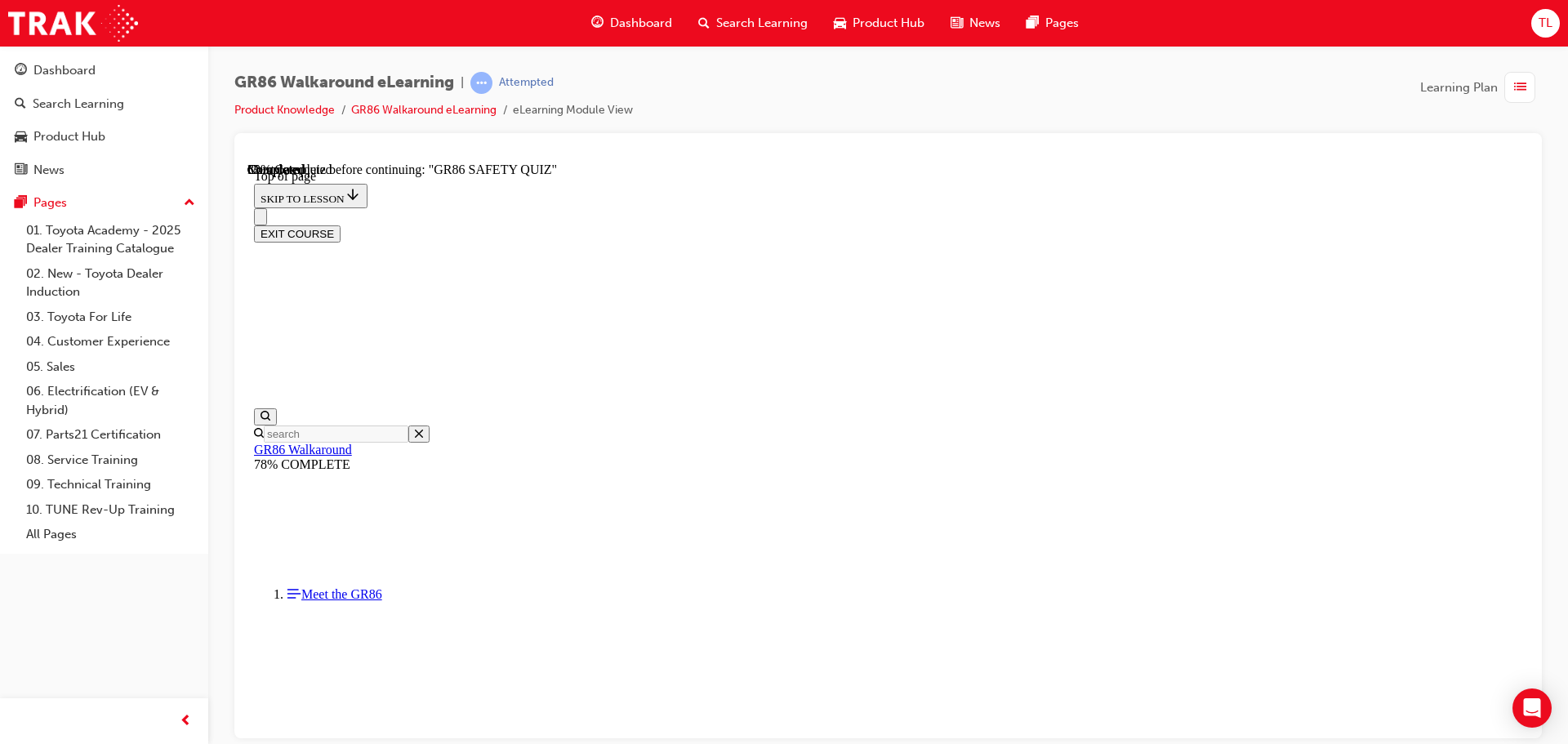
scroll to position [213, 0]
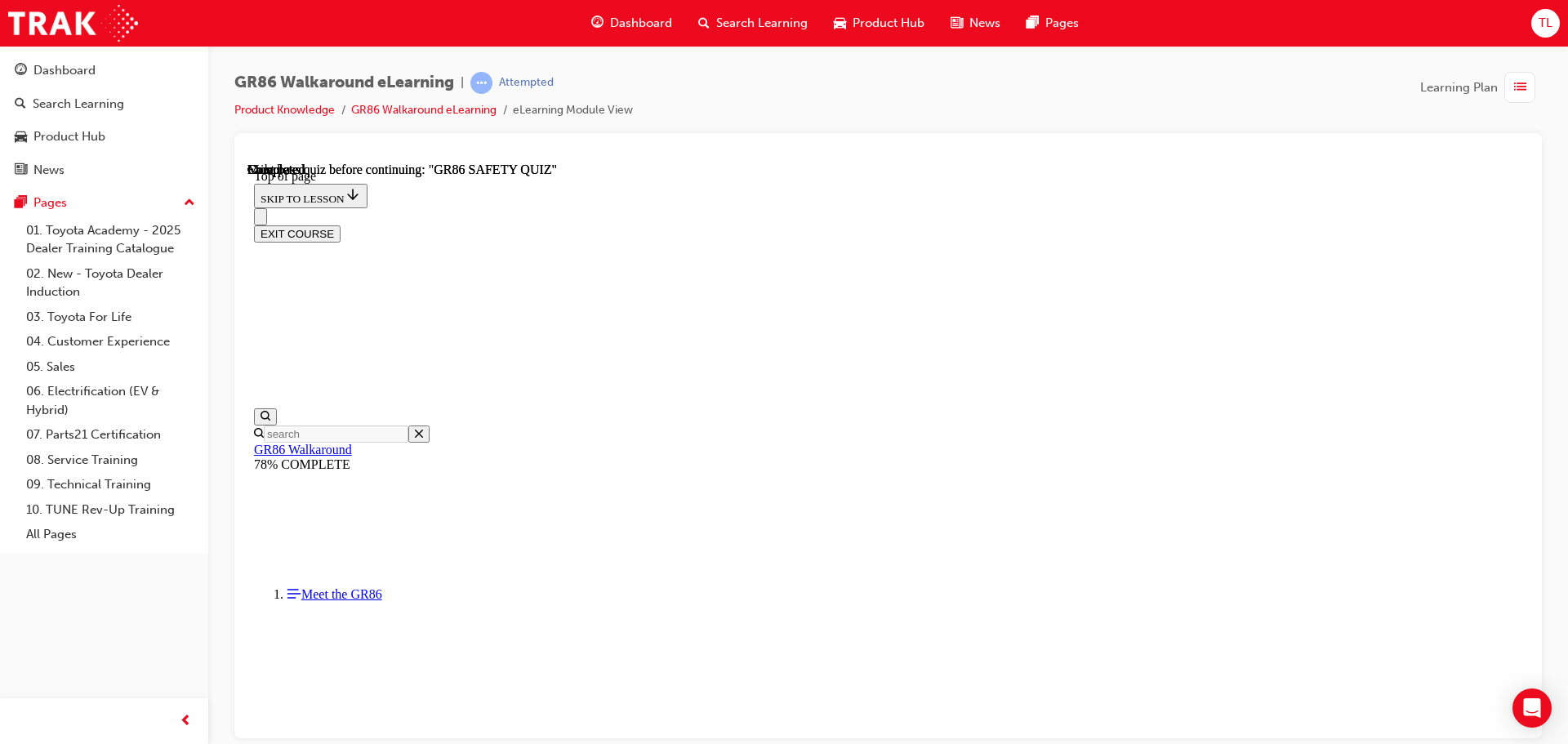
scroll to position [307, 0]
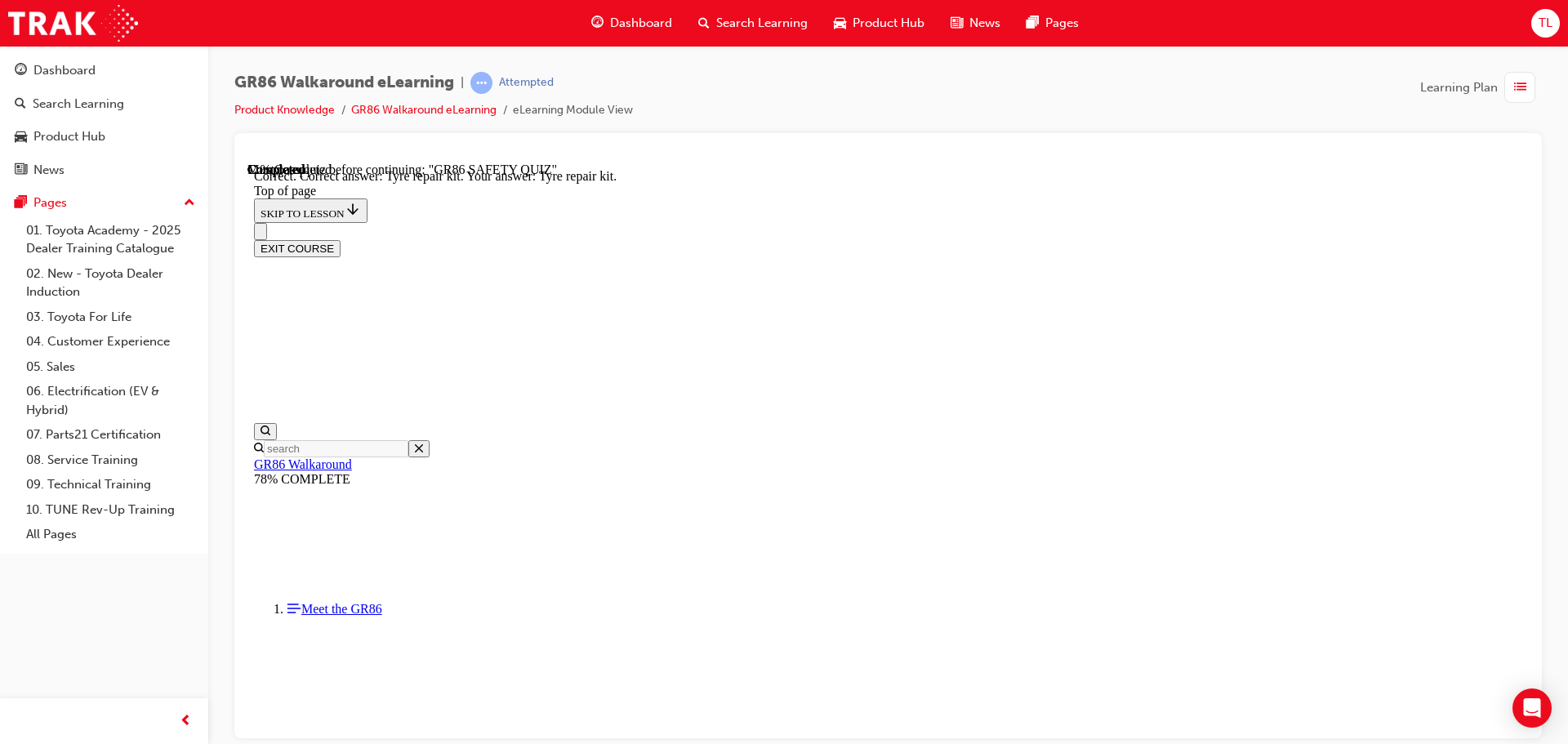
scroll to position [338, 0]
drag, startPoint x: 1003, startPoint y: 645, endPoint x: 1006, endPoint y: 654, distance: 9.5
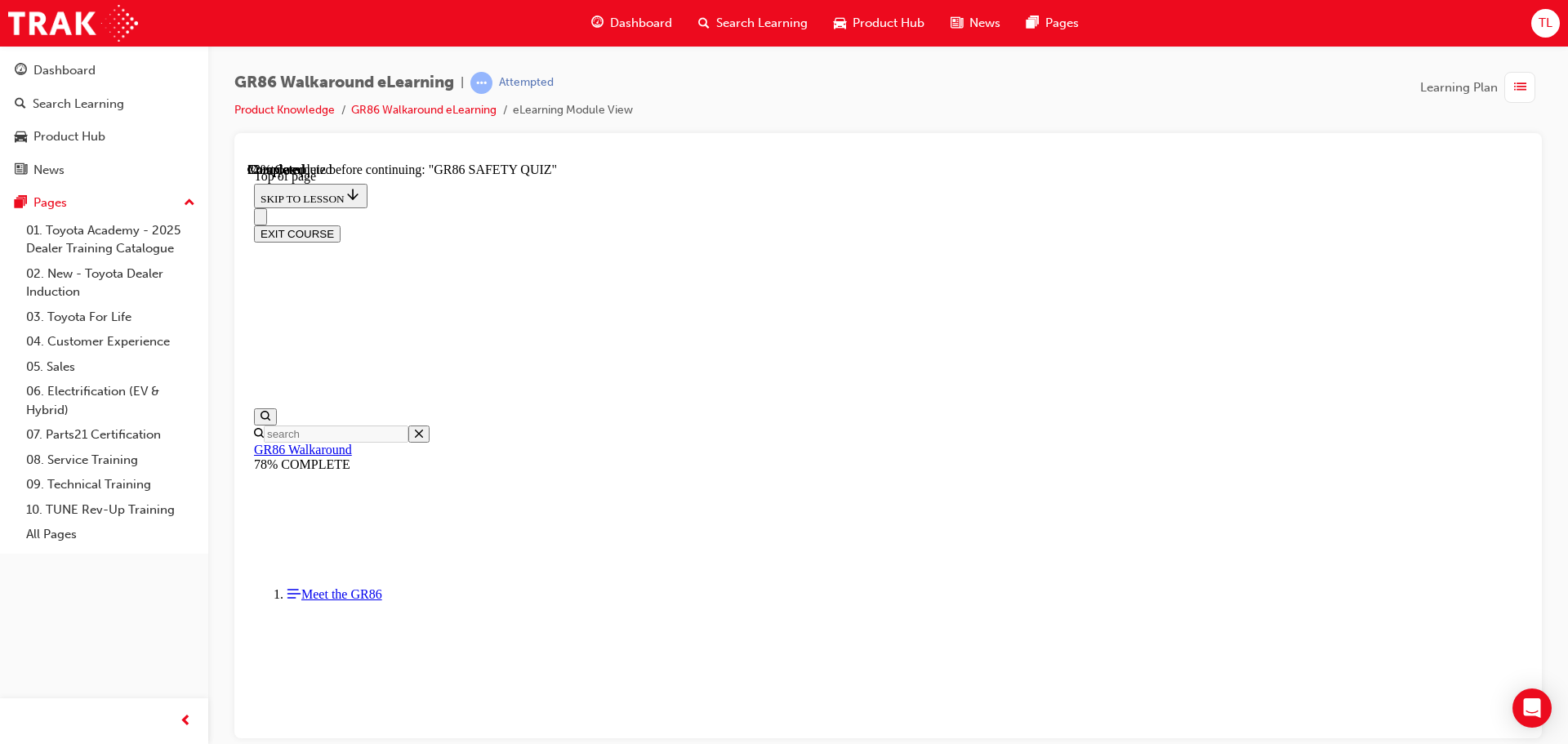
scroll to position [458, 0]
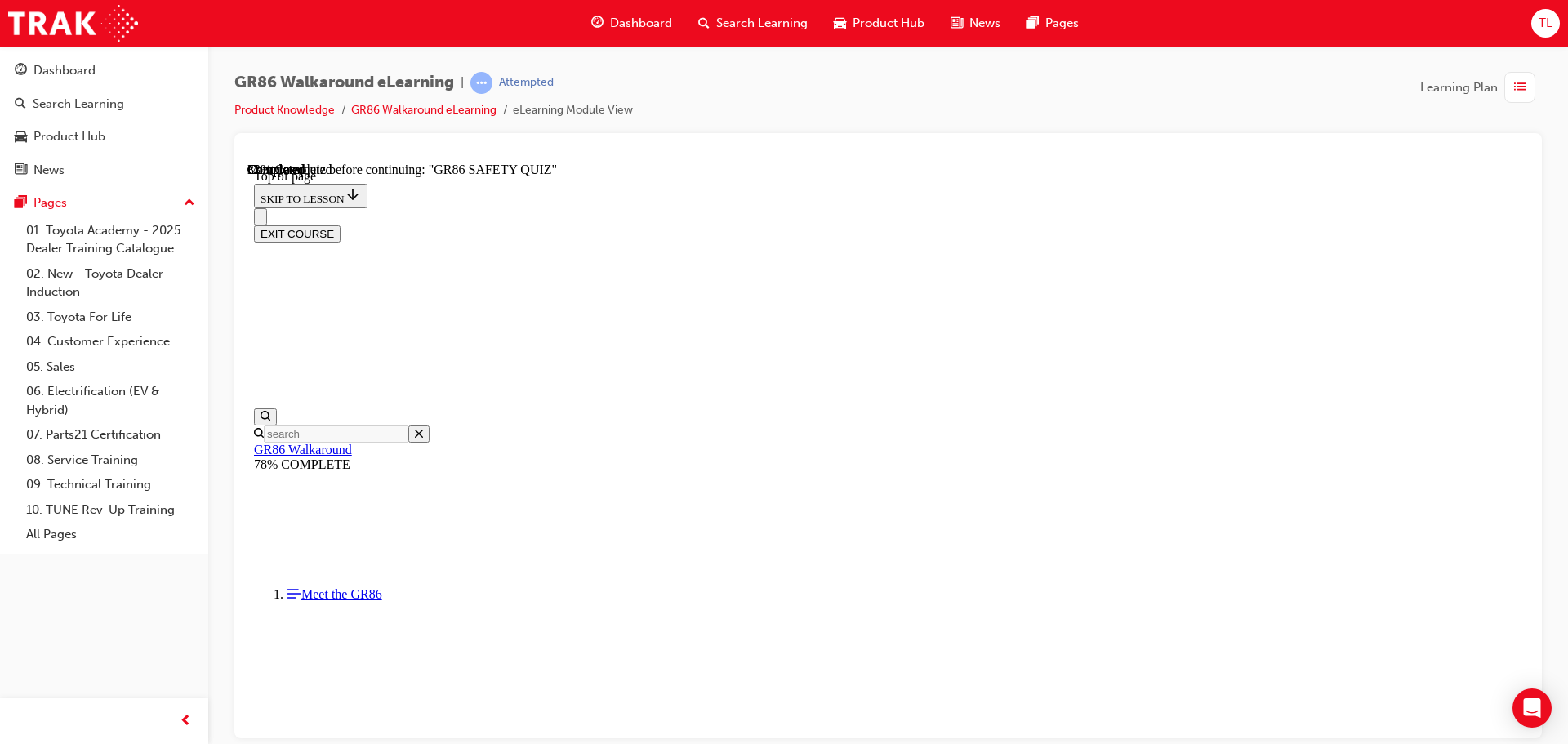
scroll to position [295, 0]
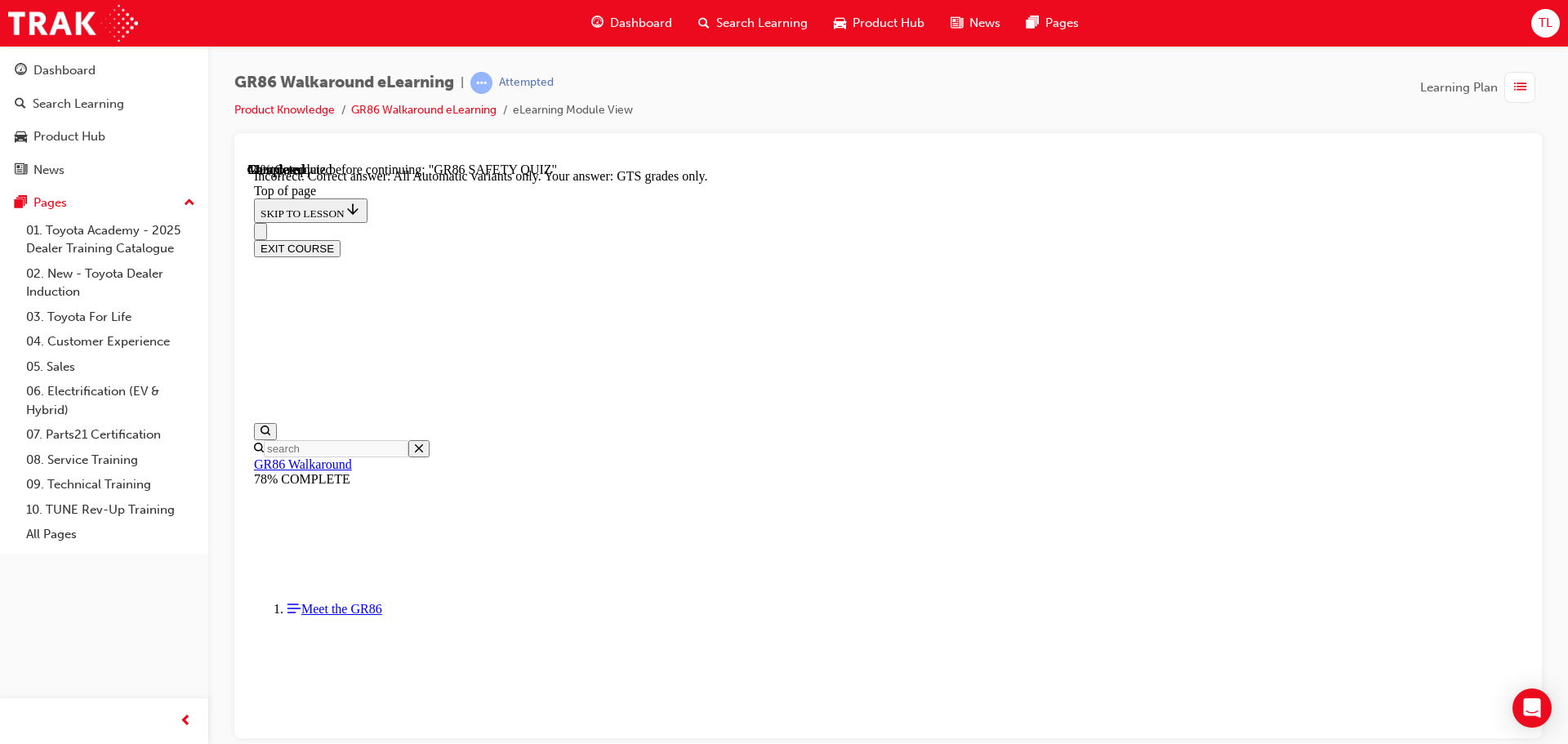
scroll to position [392, 0]
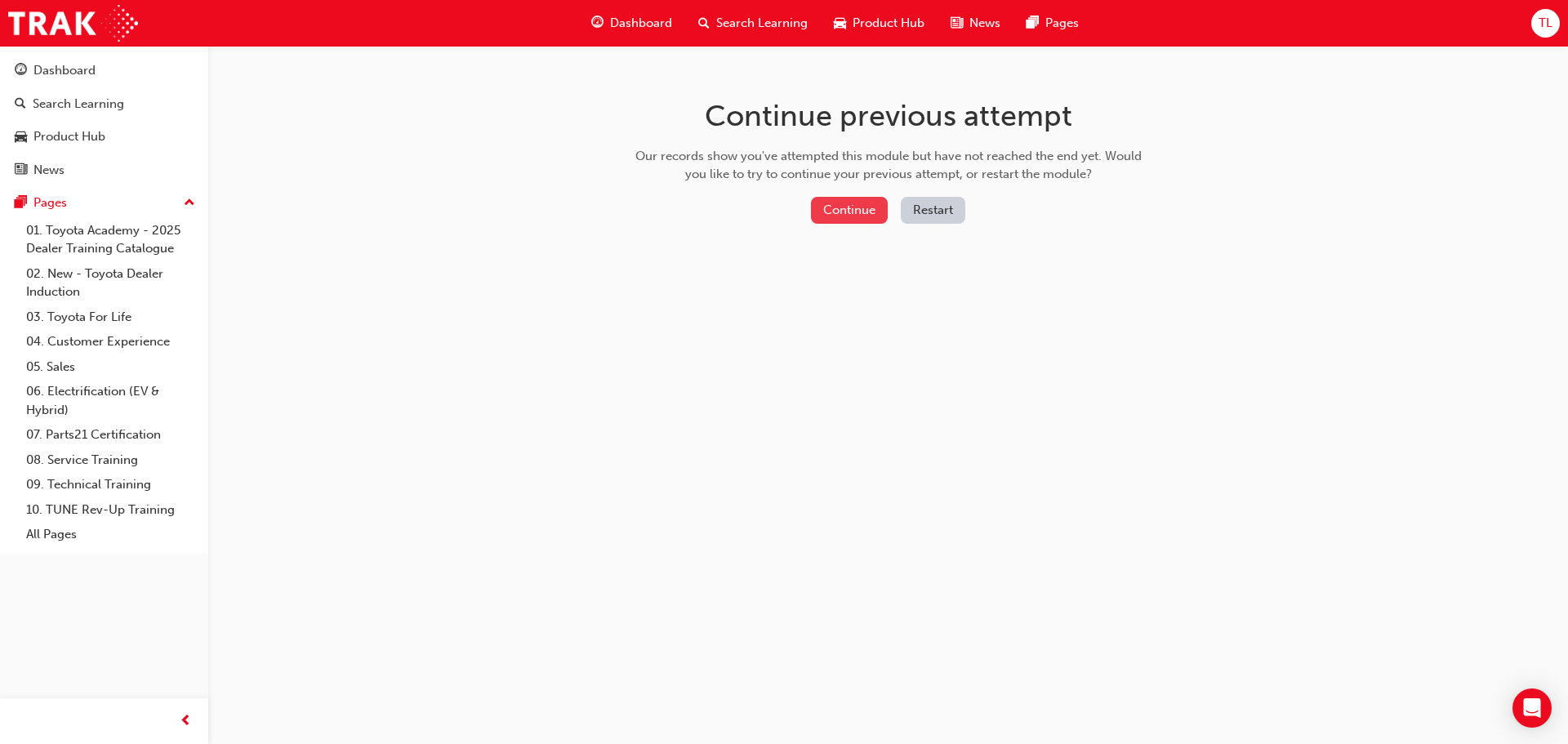
click at [842, 220] on button "Continue" at bounding box center [849, 210] width 77 height 27
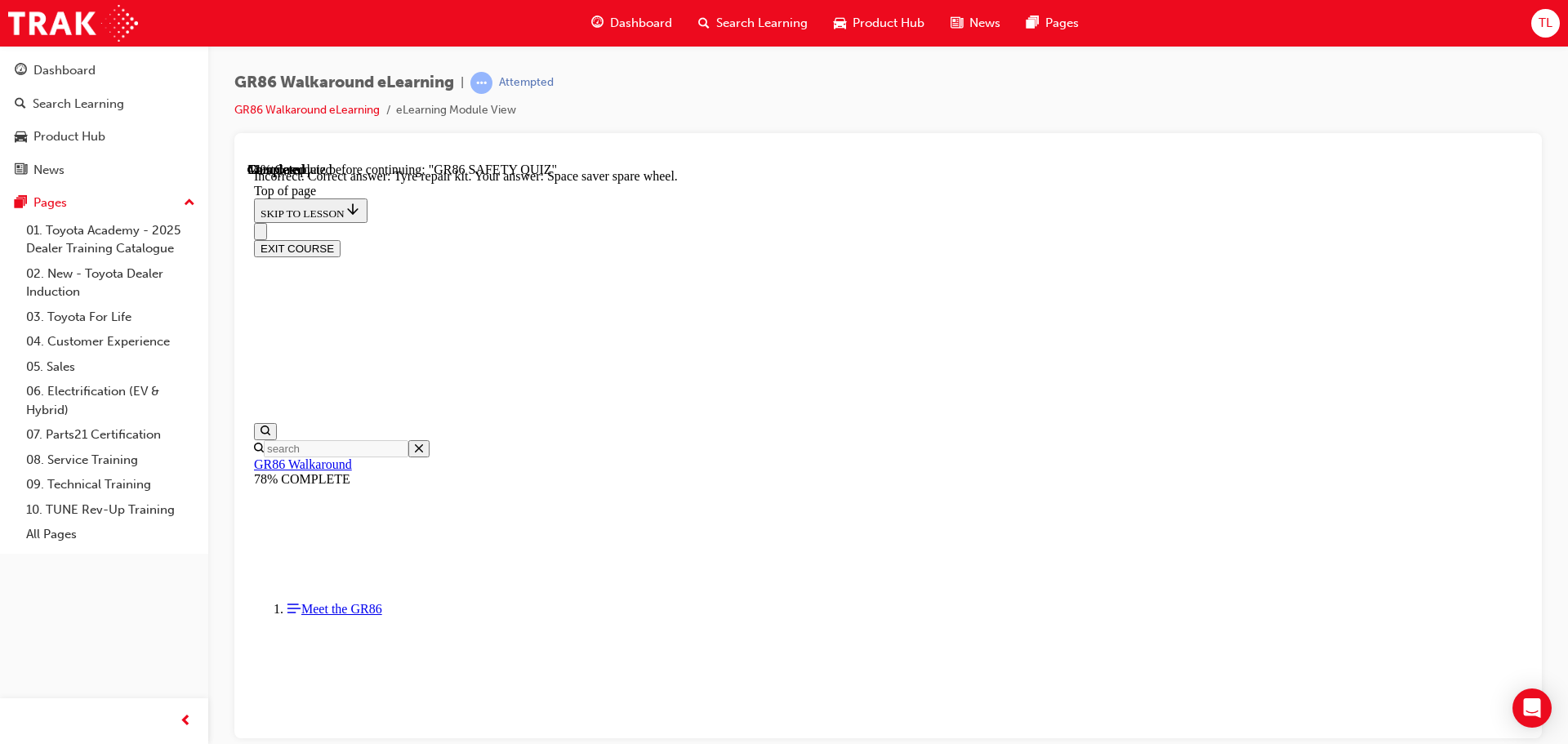
scroll to position [174, 0]
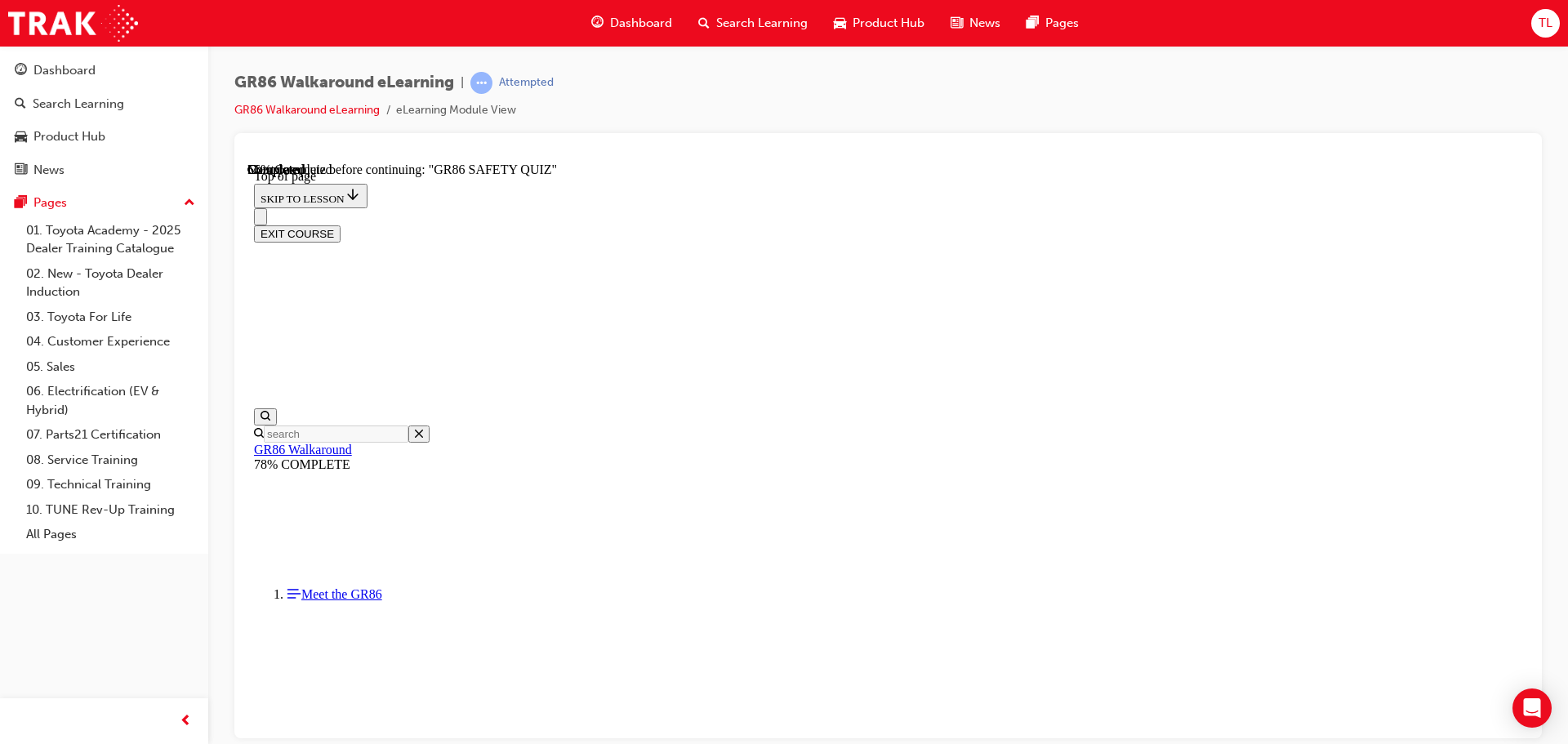
scroll to position [213, 0]
drag, startPoint x: 835, startPoint y: 566, endPoint x: 850, endPoint y: 577, distance: 18.6
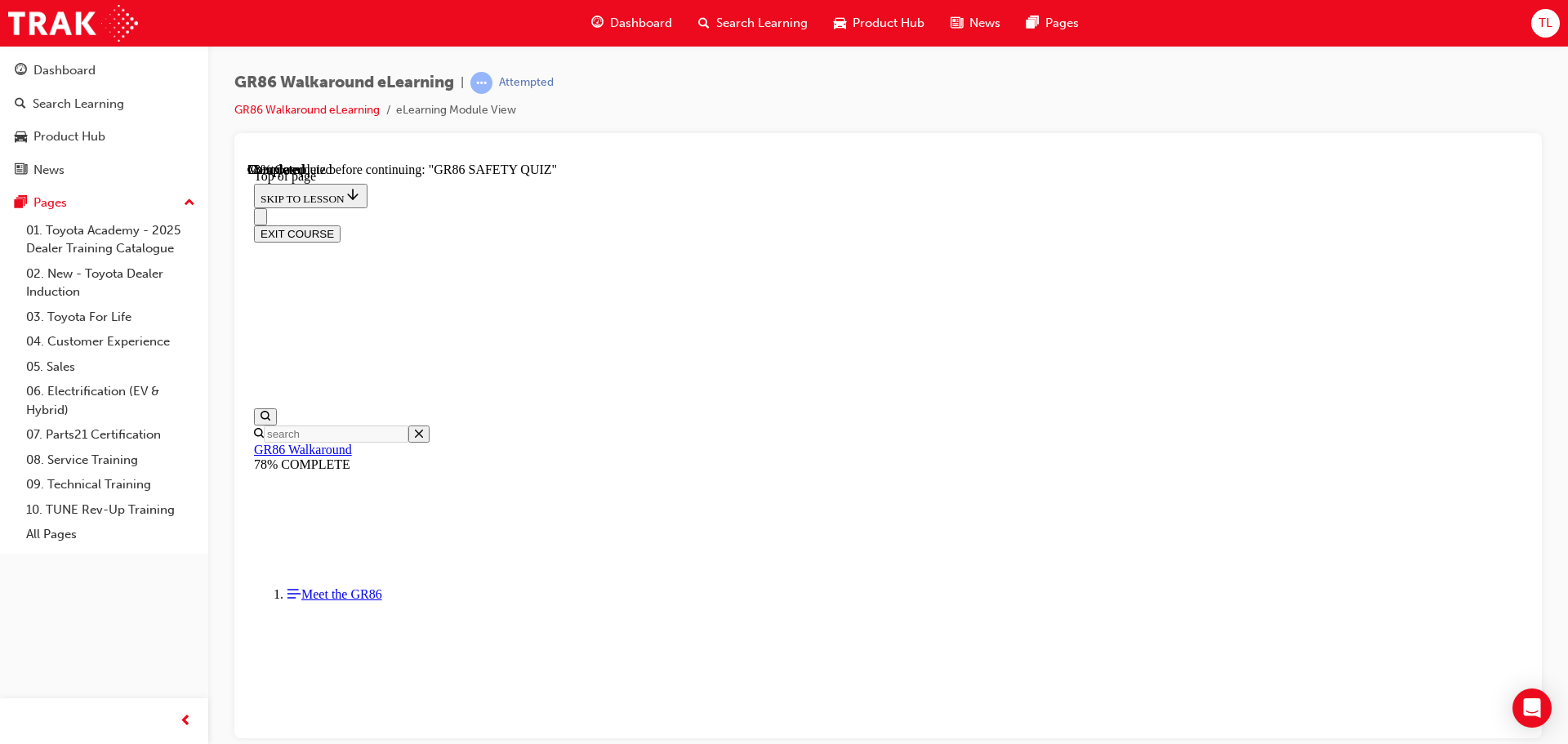
scroll to position [419, 0]
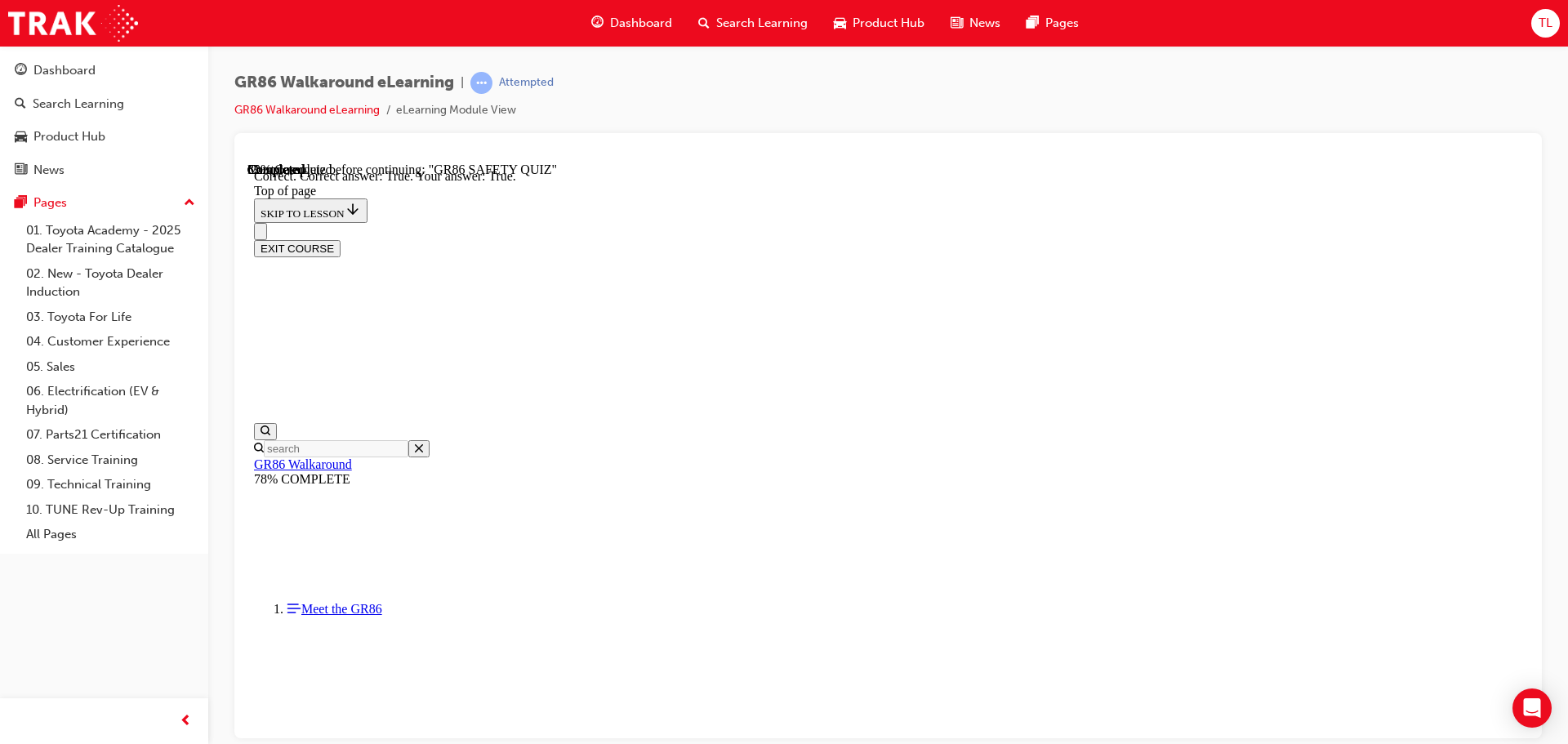
scroll to position [470, 0]
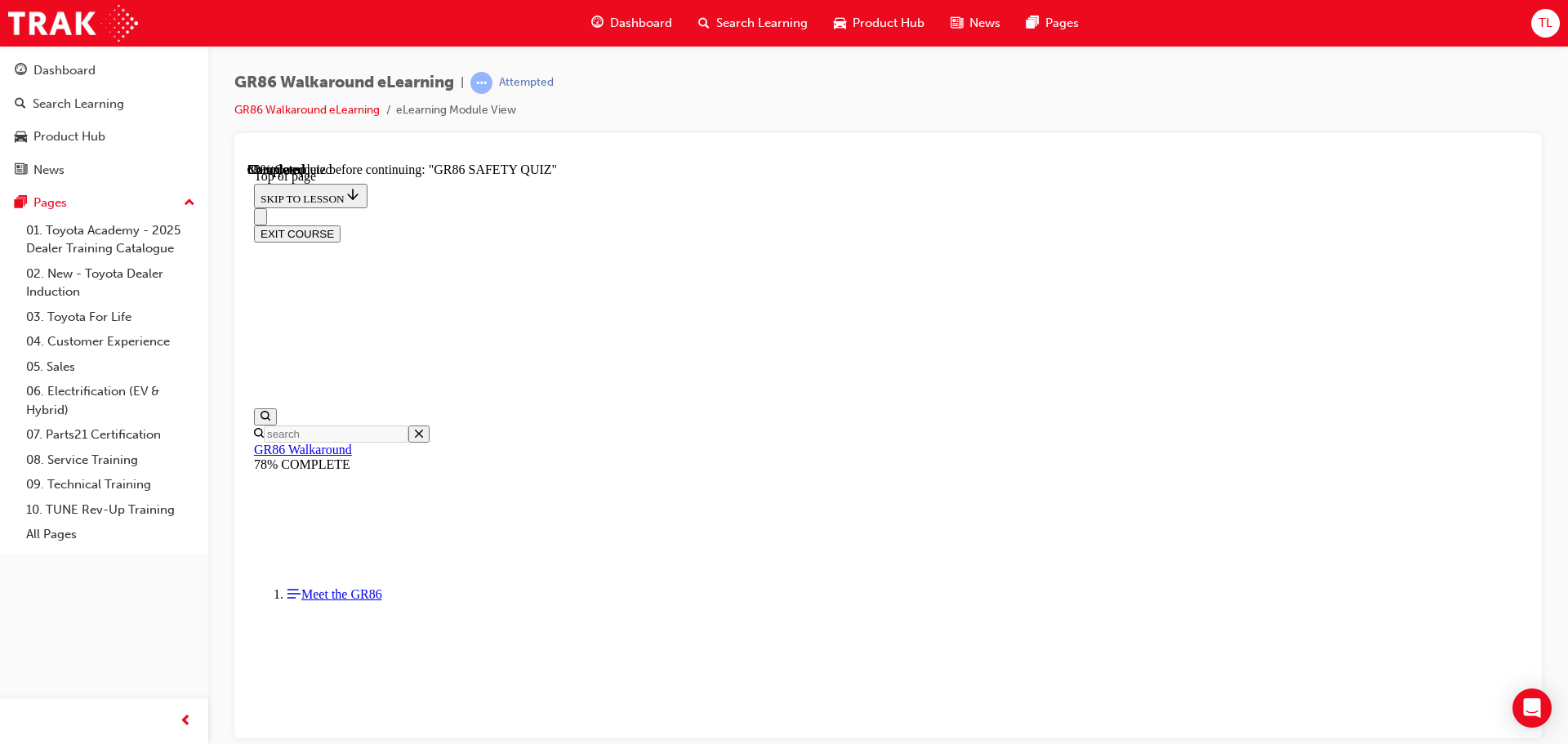
scroll to position [604, 0]
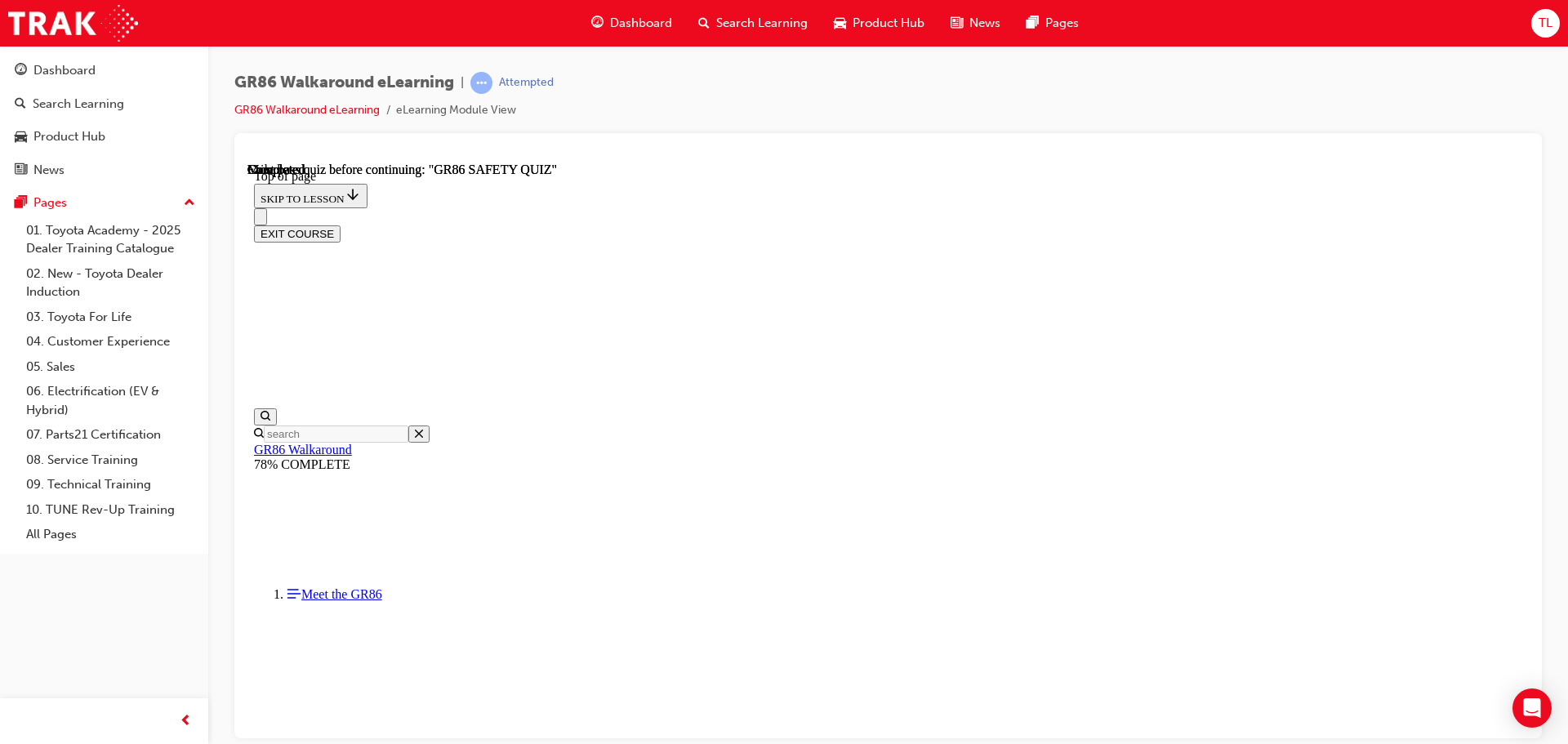
scroll to position [307, 0]
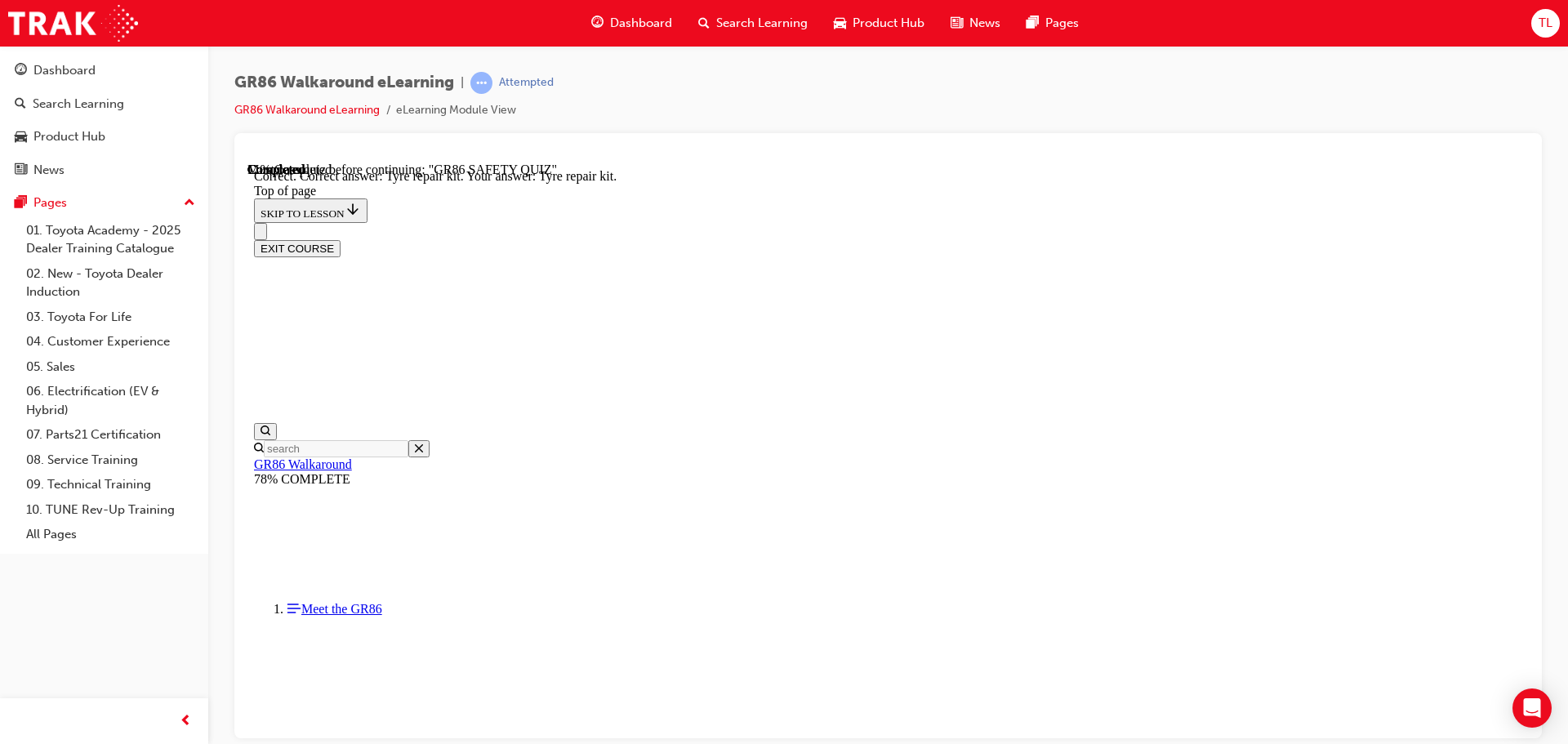
scroll to position [338, 0]
drag, startPoint x: 802, startPoint y: 609, endPoint x: 910, endPoint y: 637, distance: 111.6
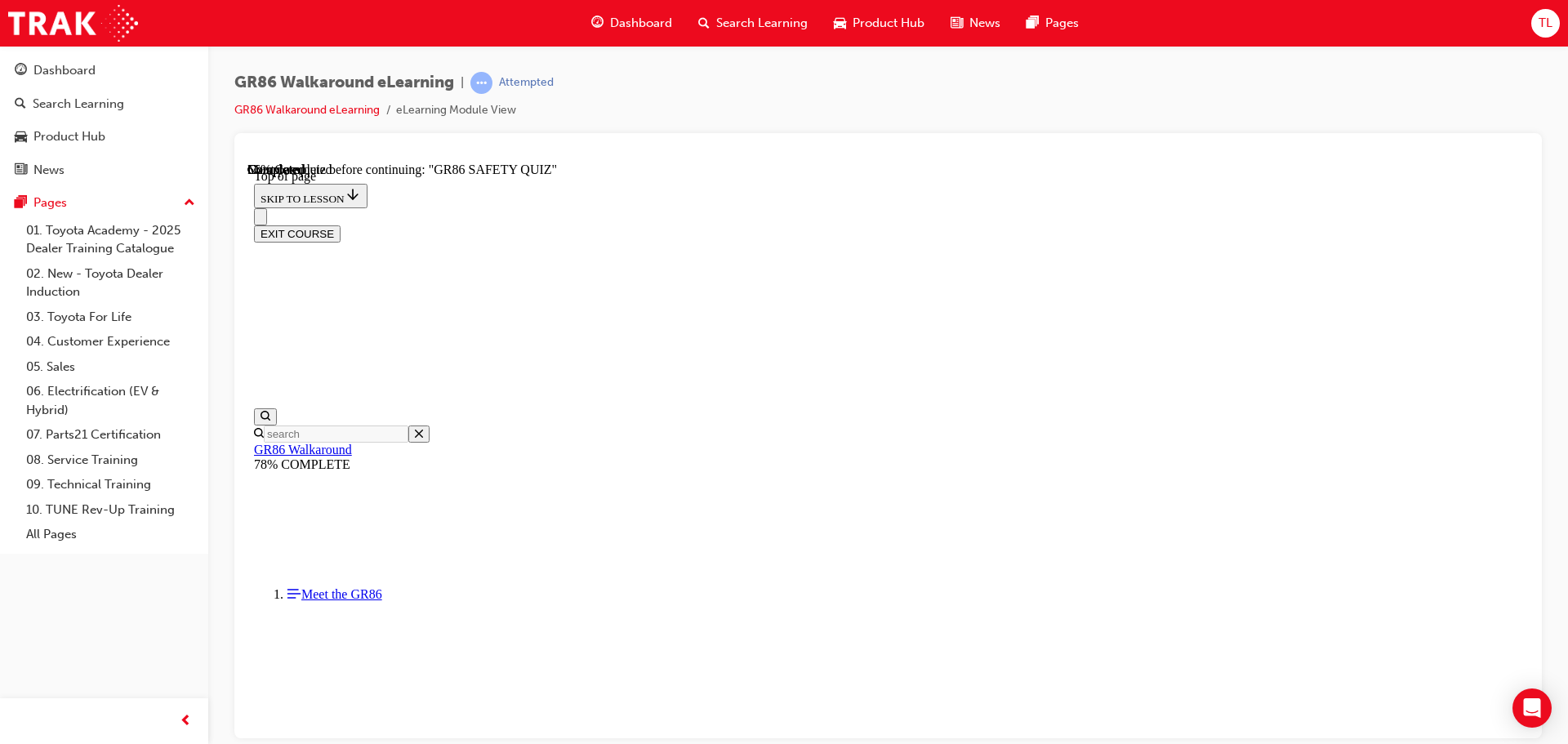
scroll to position [213, 0]
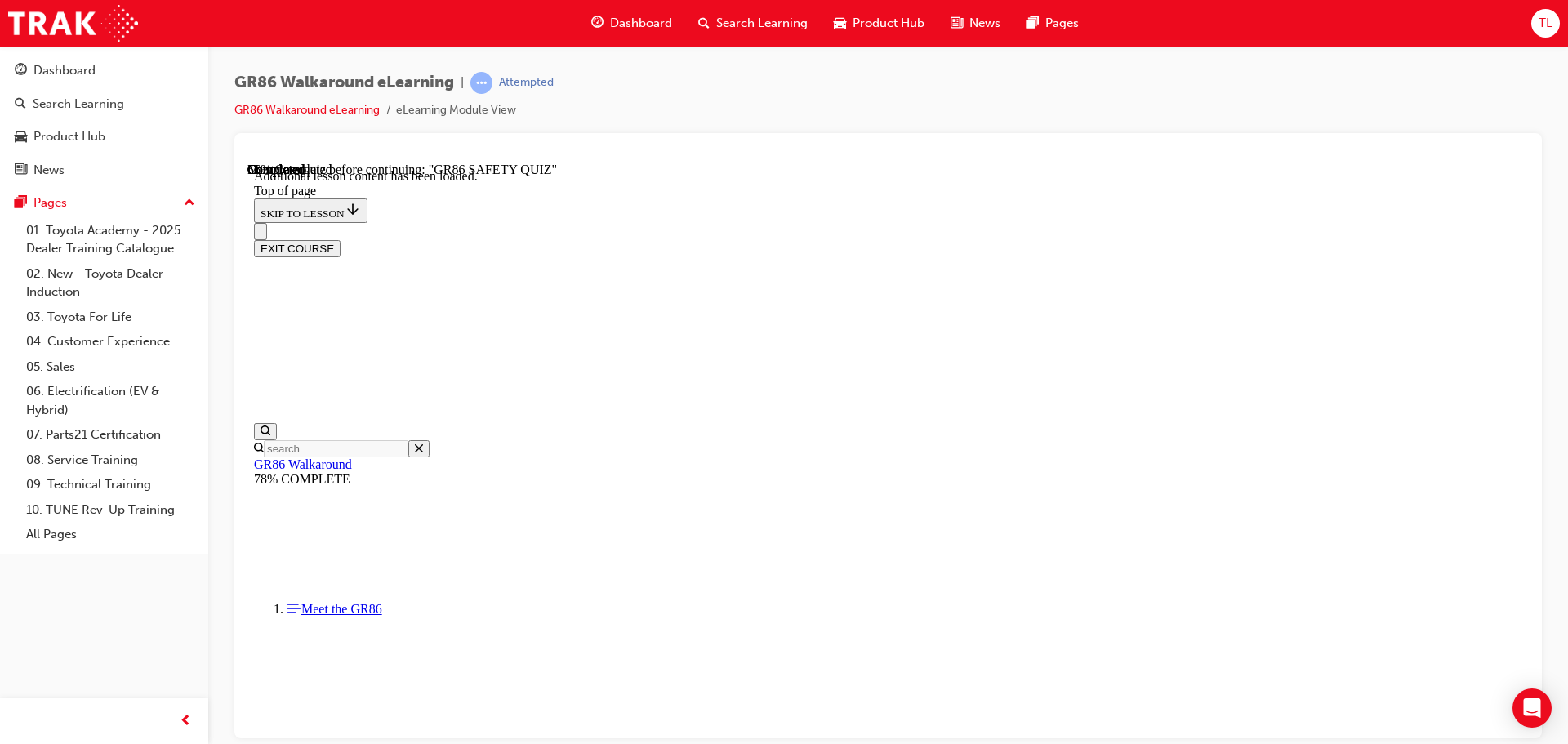
scroll to position [292, 0]
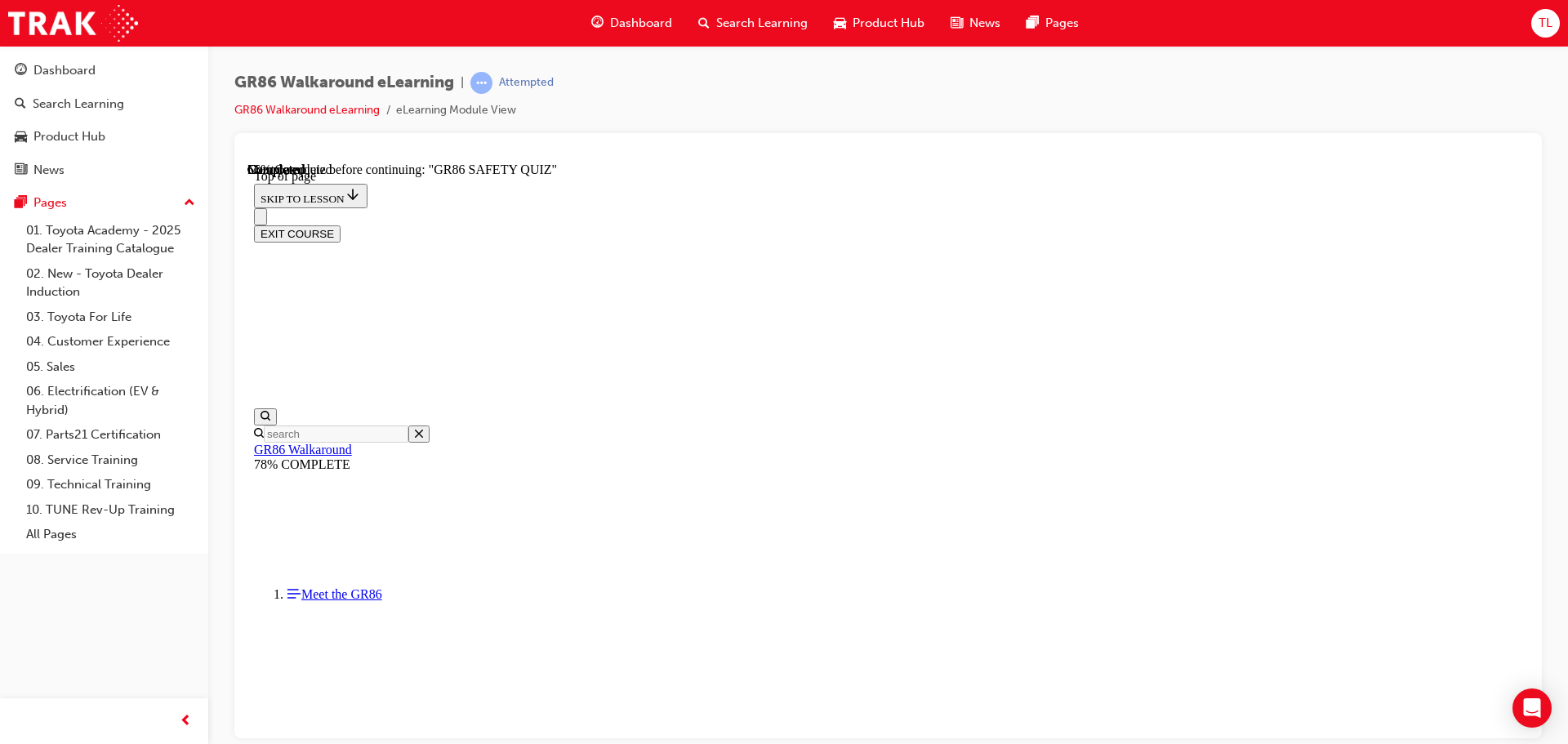
scroll to position [3241, 0]
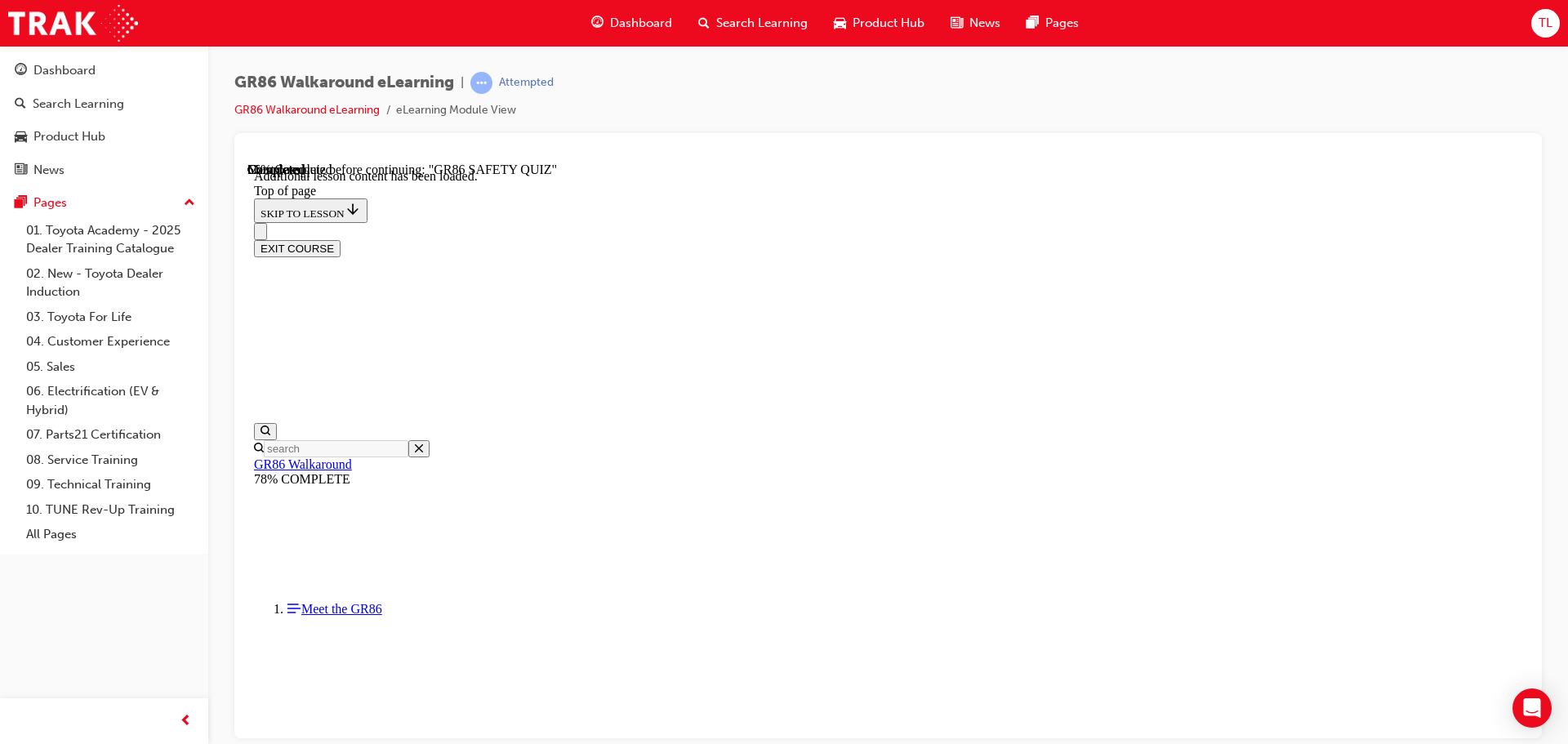
scroll to position [699, 0]
drag, startPoint x: 1048, startPoint y: 445, endPoint x: 1326, endPoint y: 444, distance: 278.0
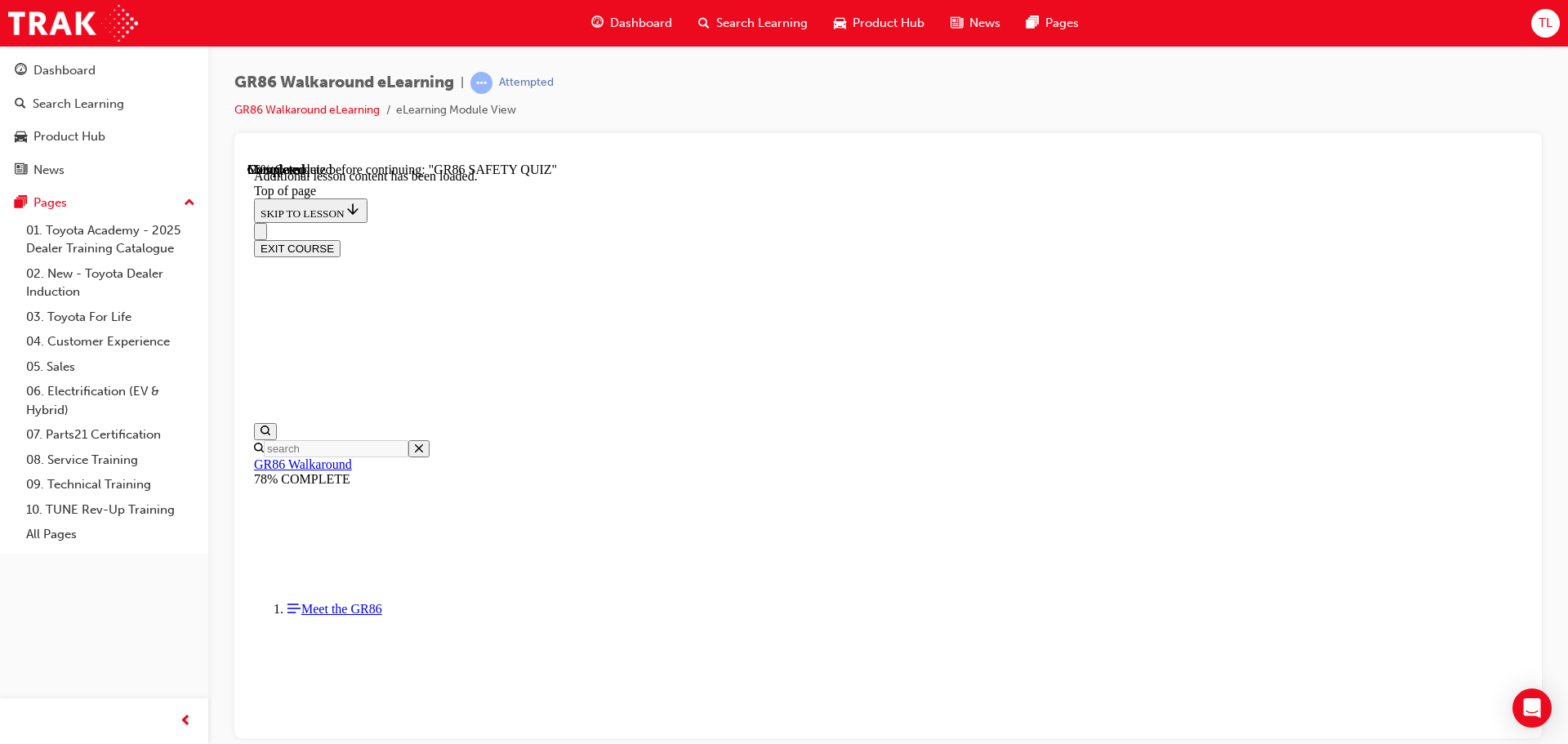
drag, startPoint x: 1136, startPoint y: 489, endPoint x: 1287, endPoint y: 493, distance: 151.1
drag, startPoint x: 1263, startPoint y: 541, endPoint x: 1327, endPoint y: 545, distance: 64.1
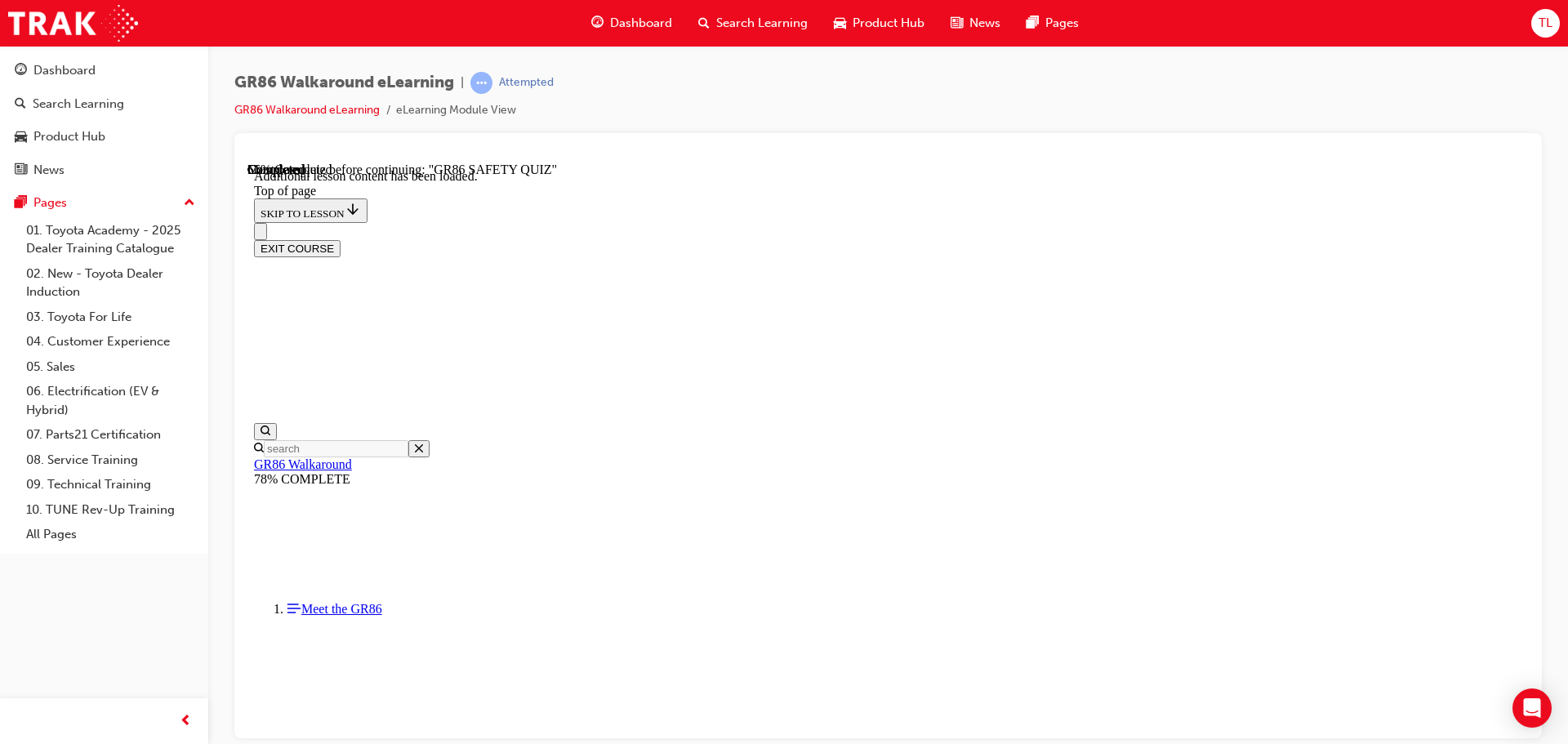
scroll to position [214, 0]
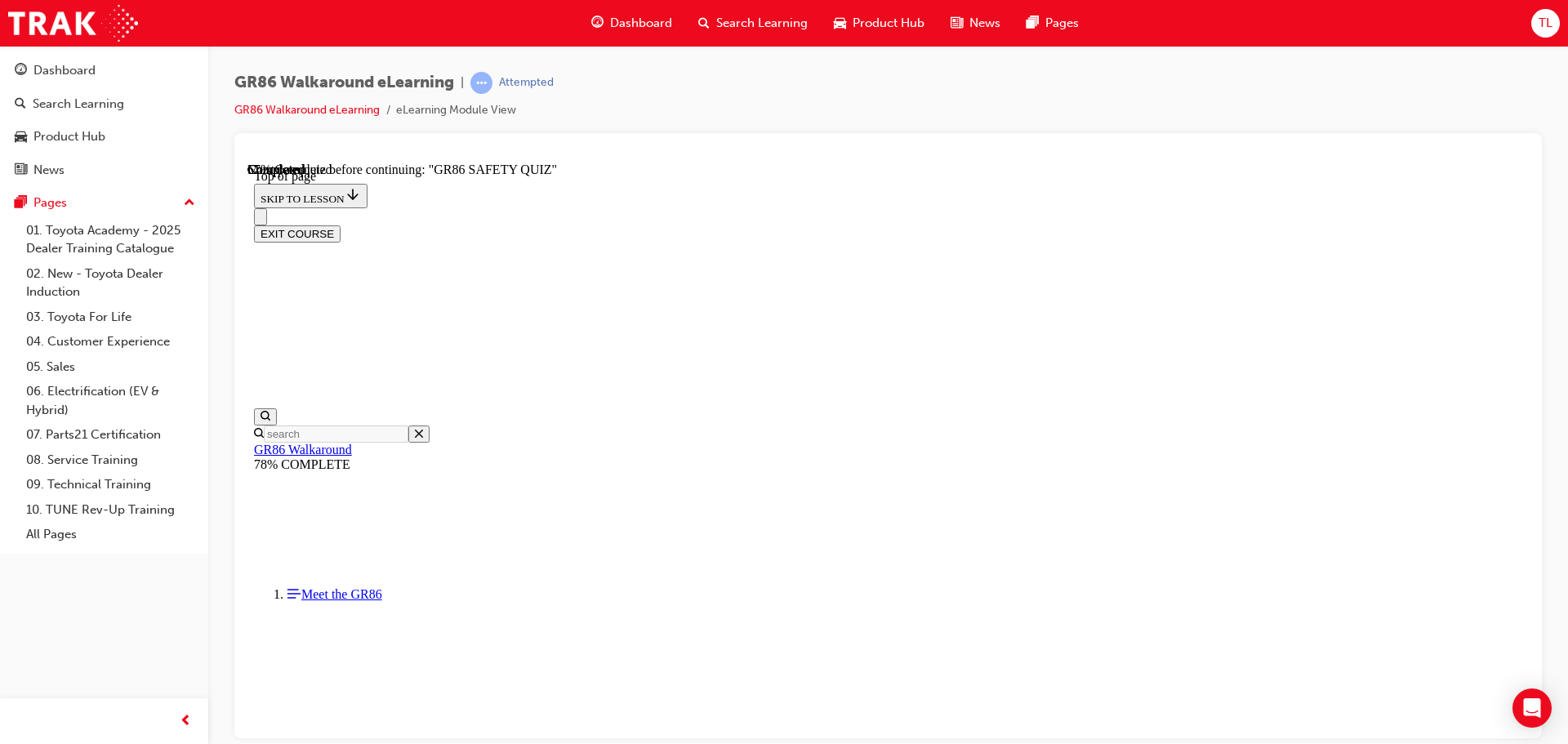
scroll to position [49, 0]
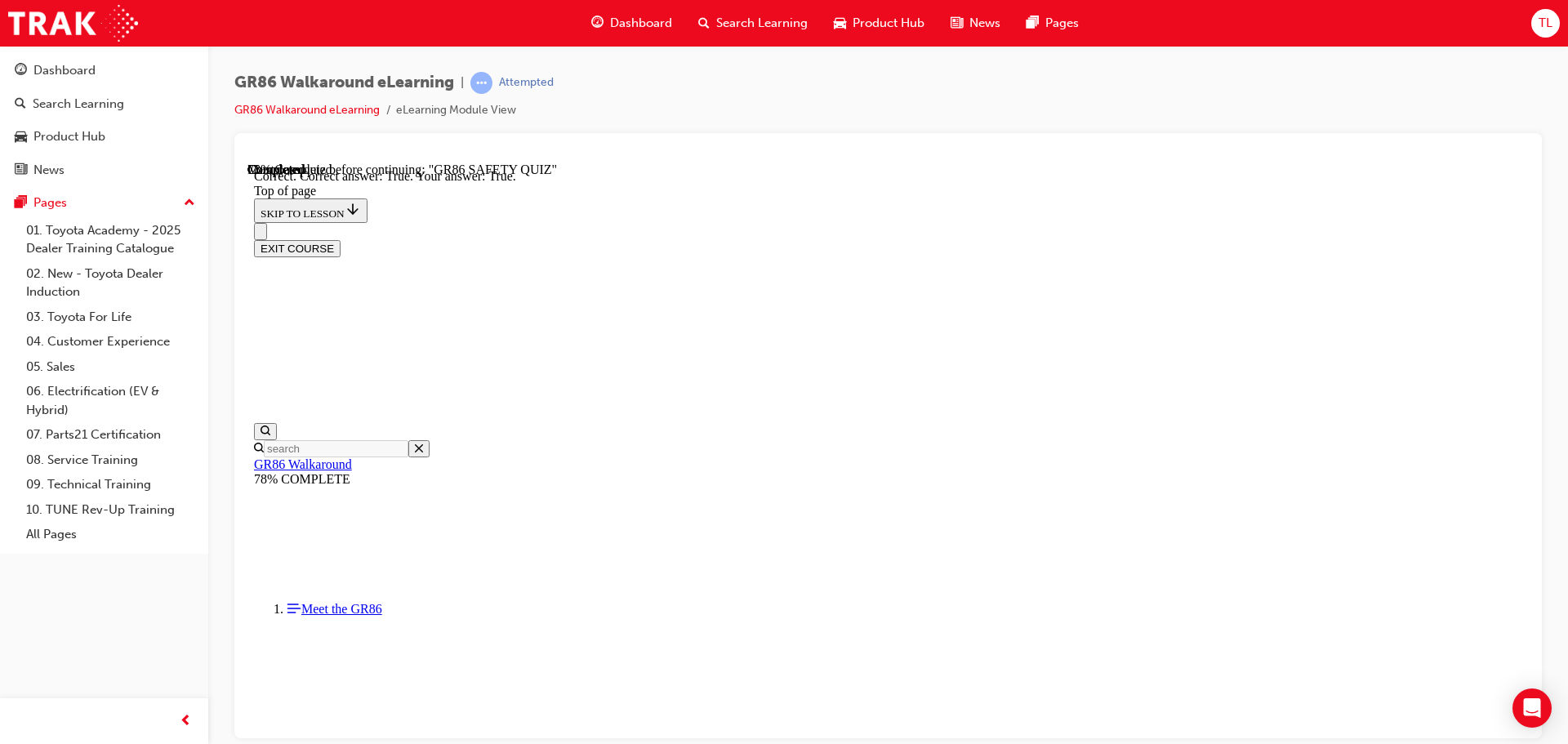
scroll to position [144, 0]
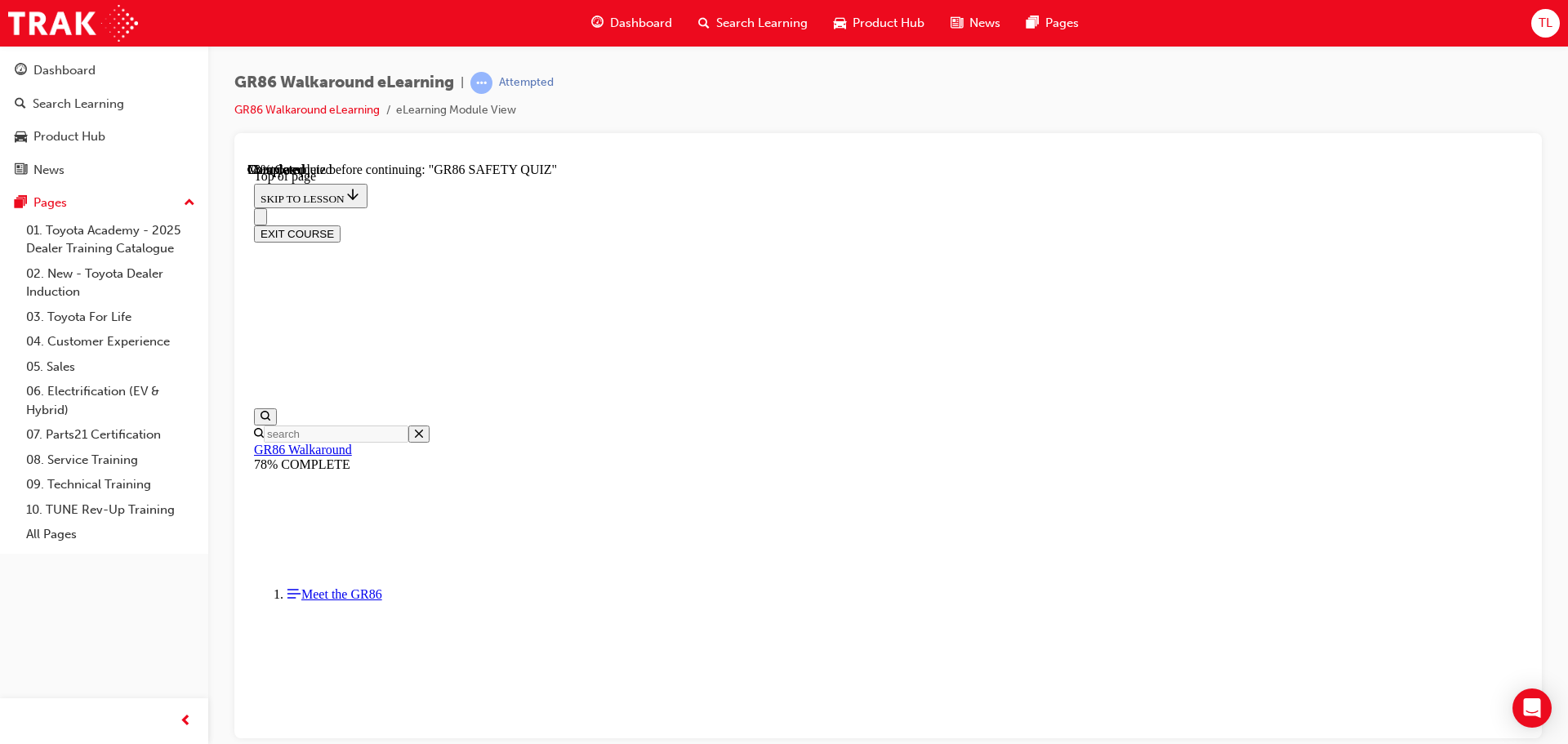
scroll to position [213, 0]
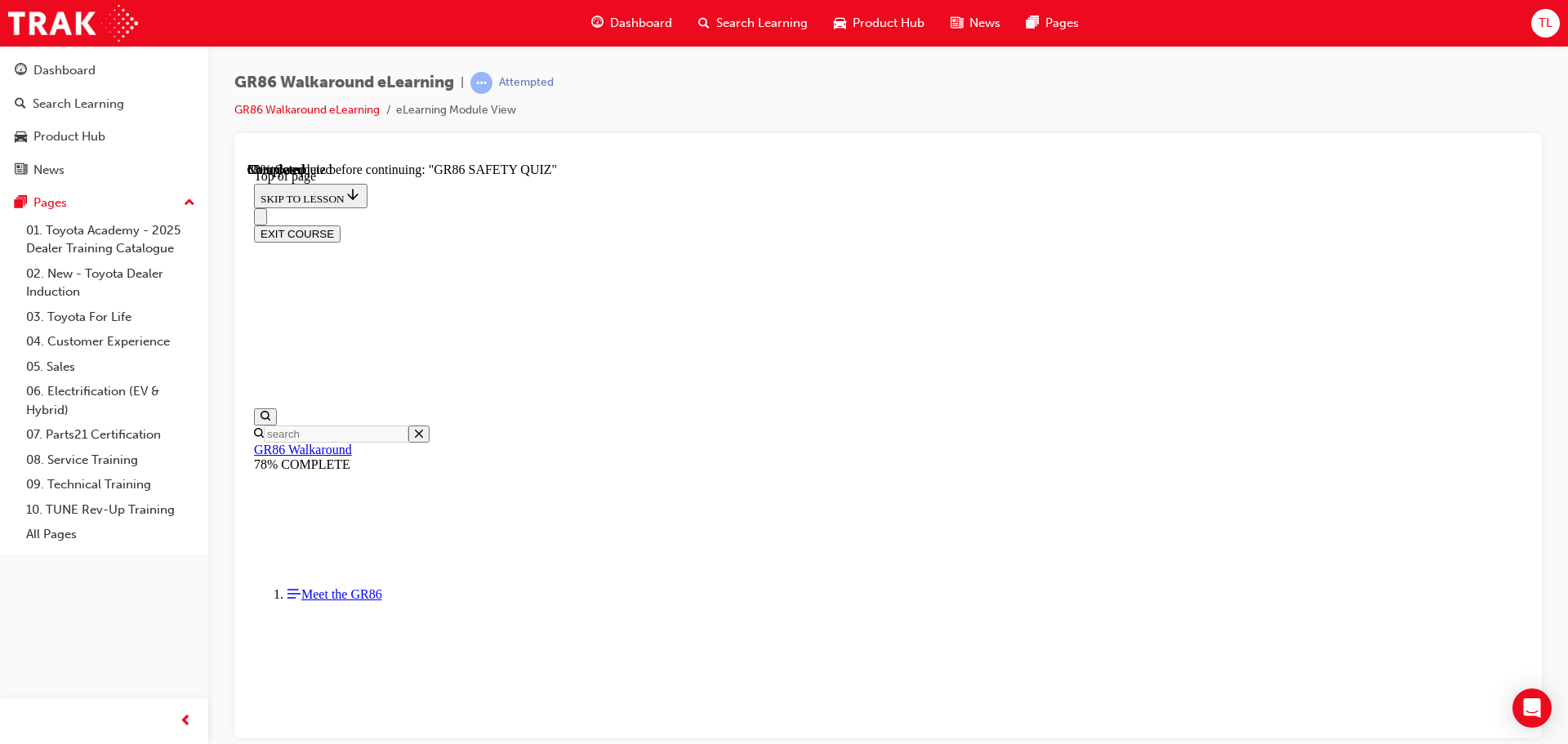
scroll to position [295, 0]
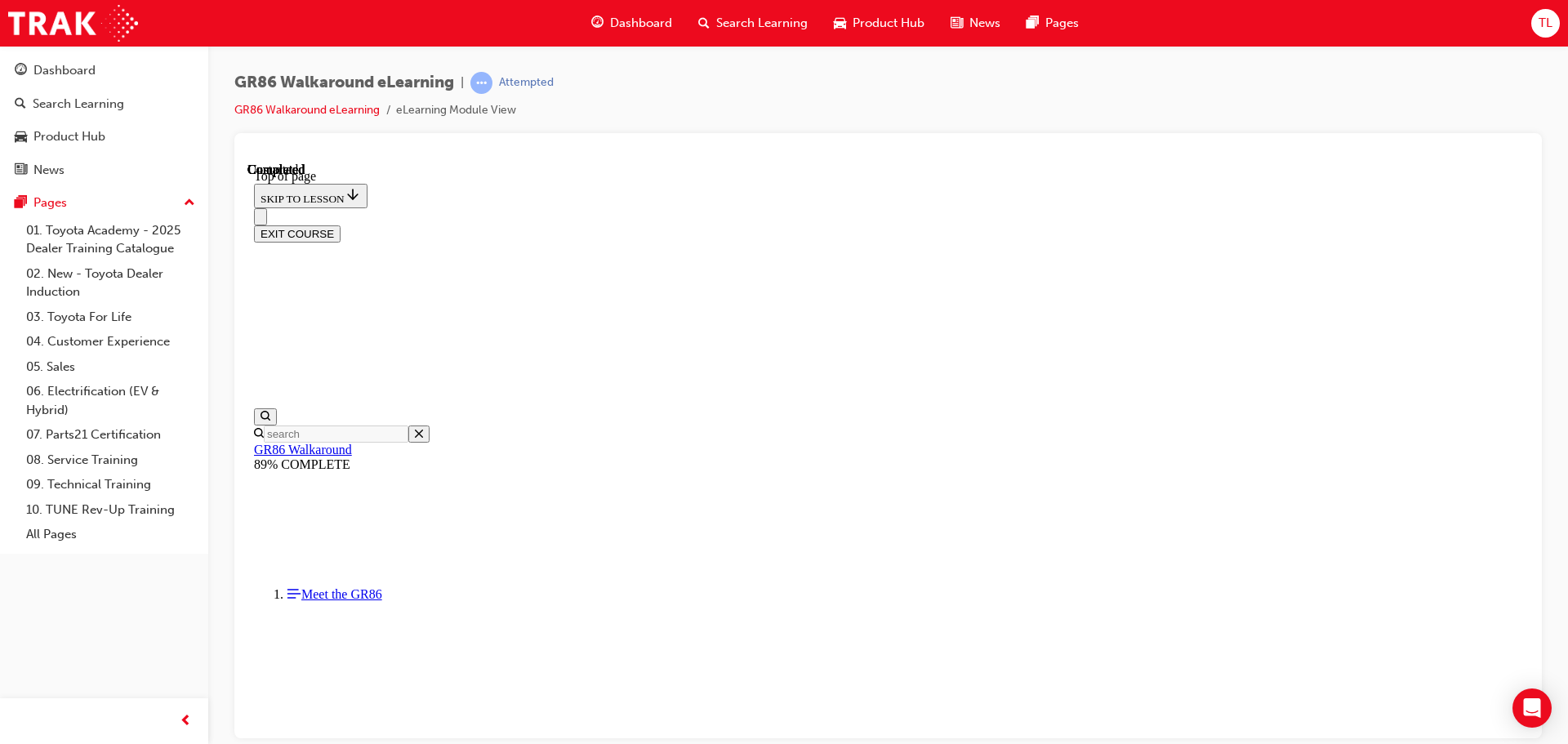
scroll to position [307, 0]
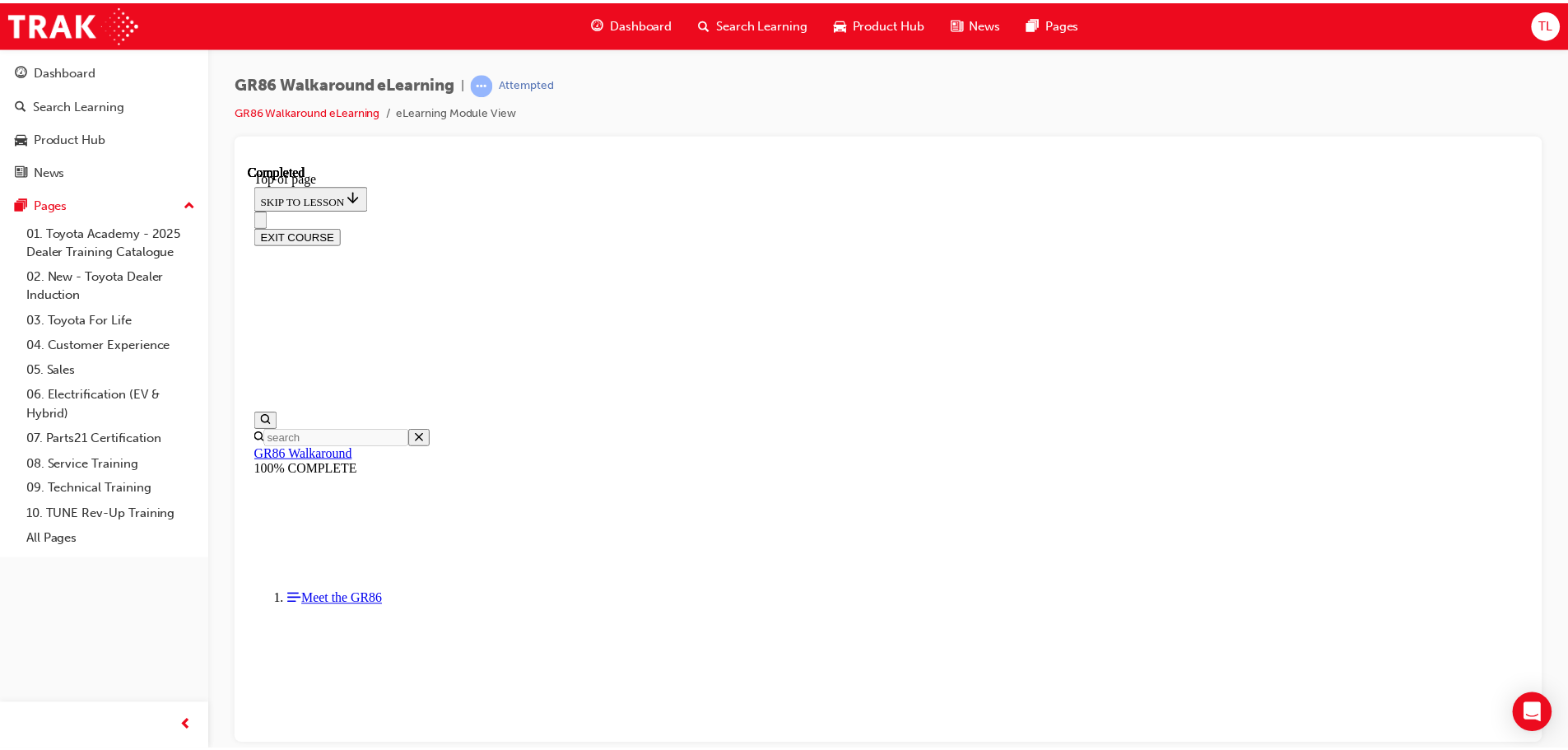
scroll to position [296, 0]
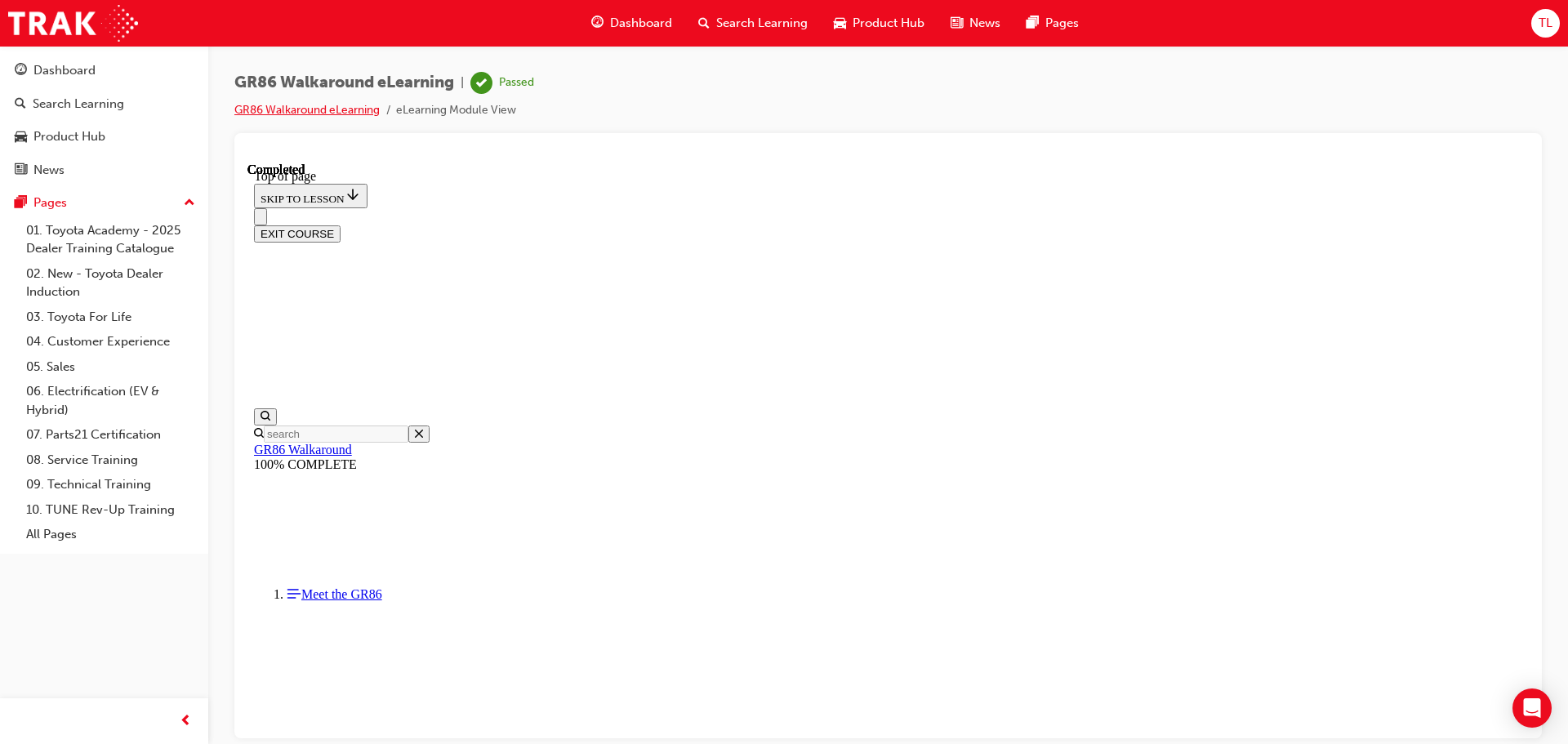
click at [314, 116] on link "GR86 Walkaround eLearning" at bounding box center [307, 110] width 145 height 14
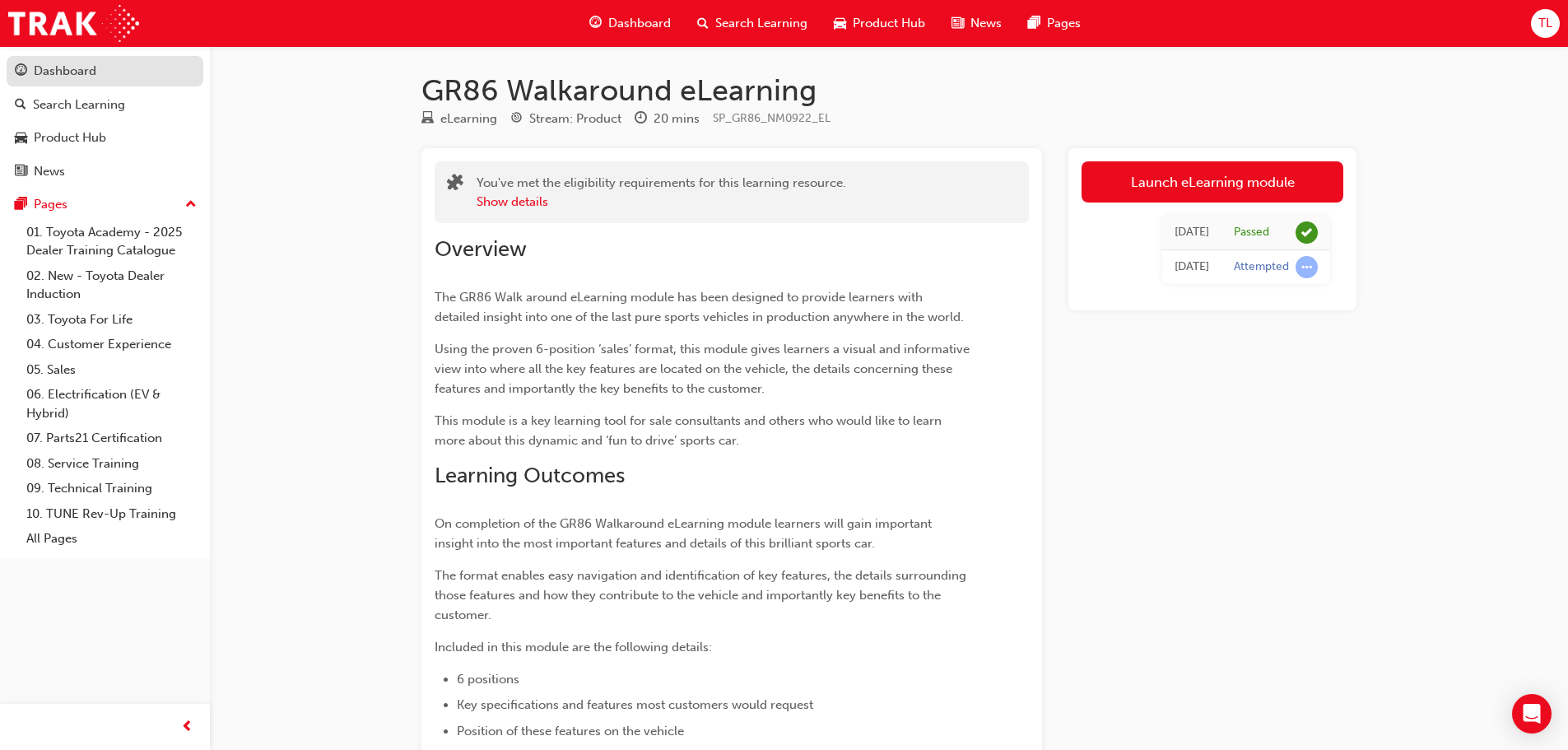
click at [67, 72] on div "Dashboard" at bounding box center [65, 70] width 62 height 19
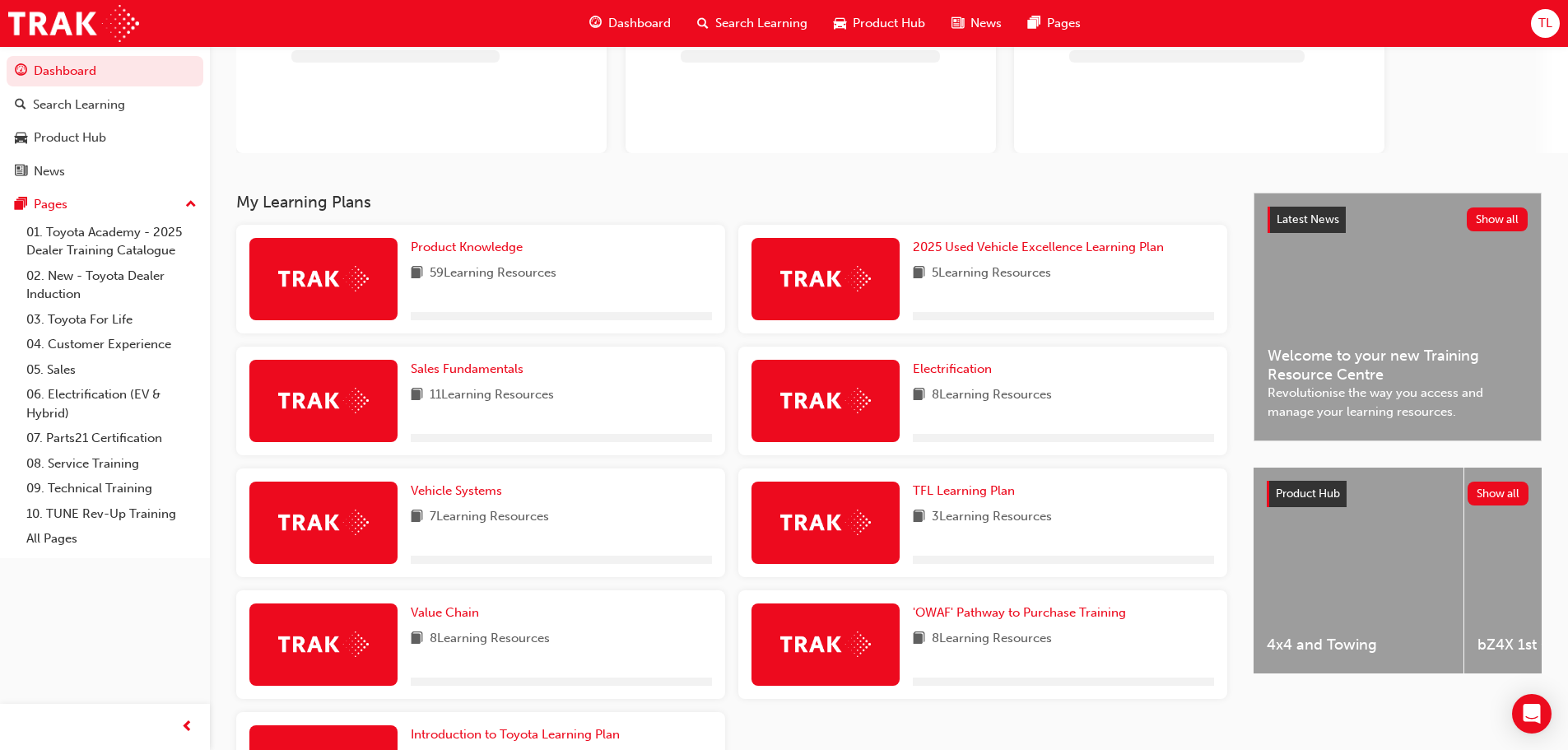
scroll to position [319, 0]
